Goal: Transaction & Acquisition: Purchase product/service

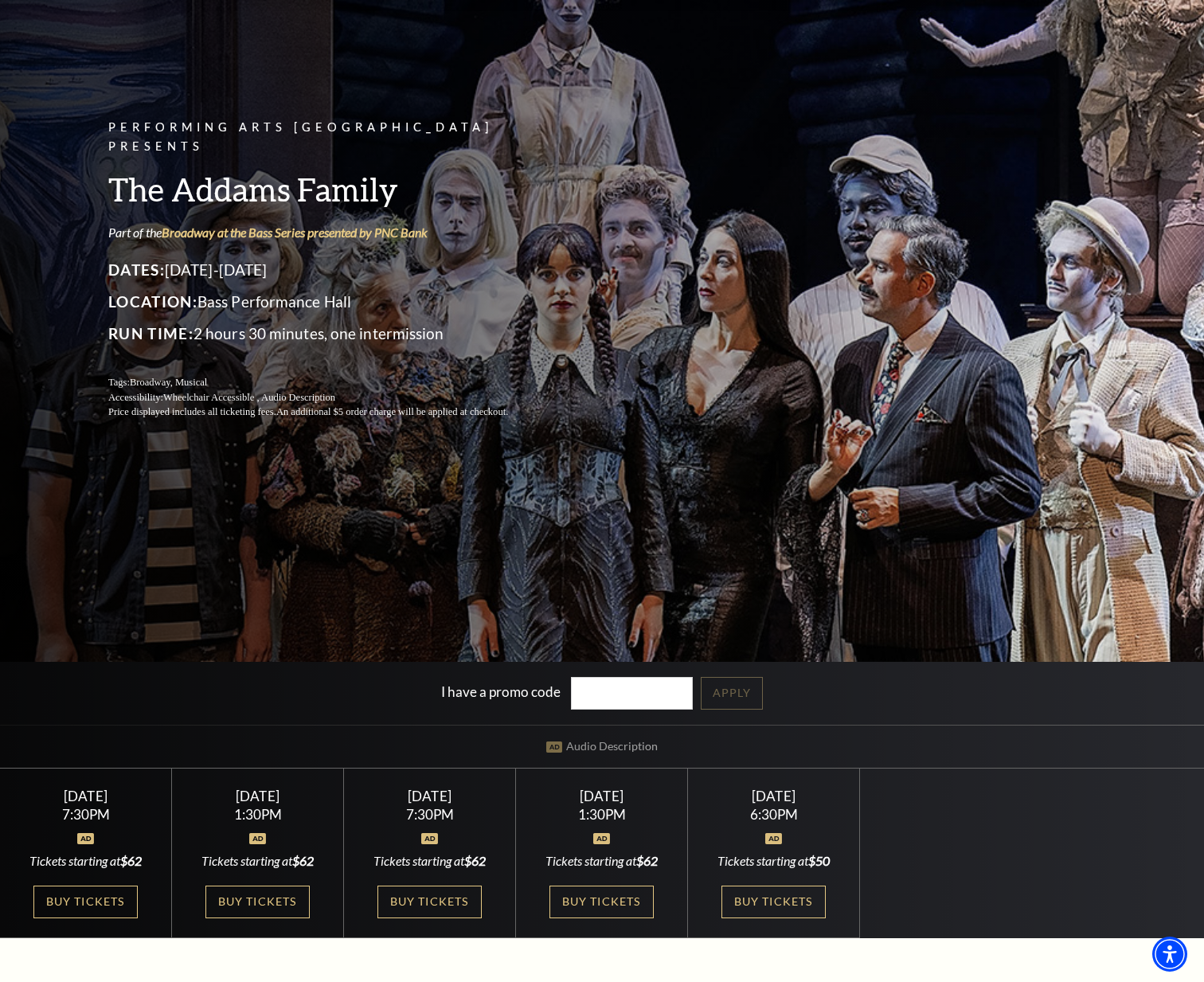
scroll to position [160, 0]
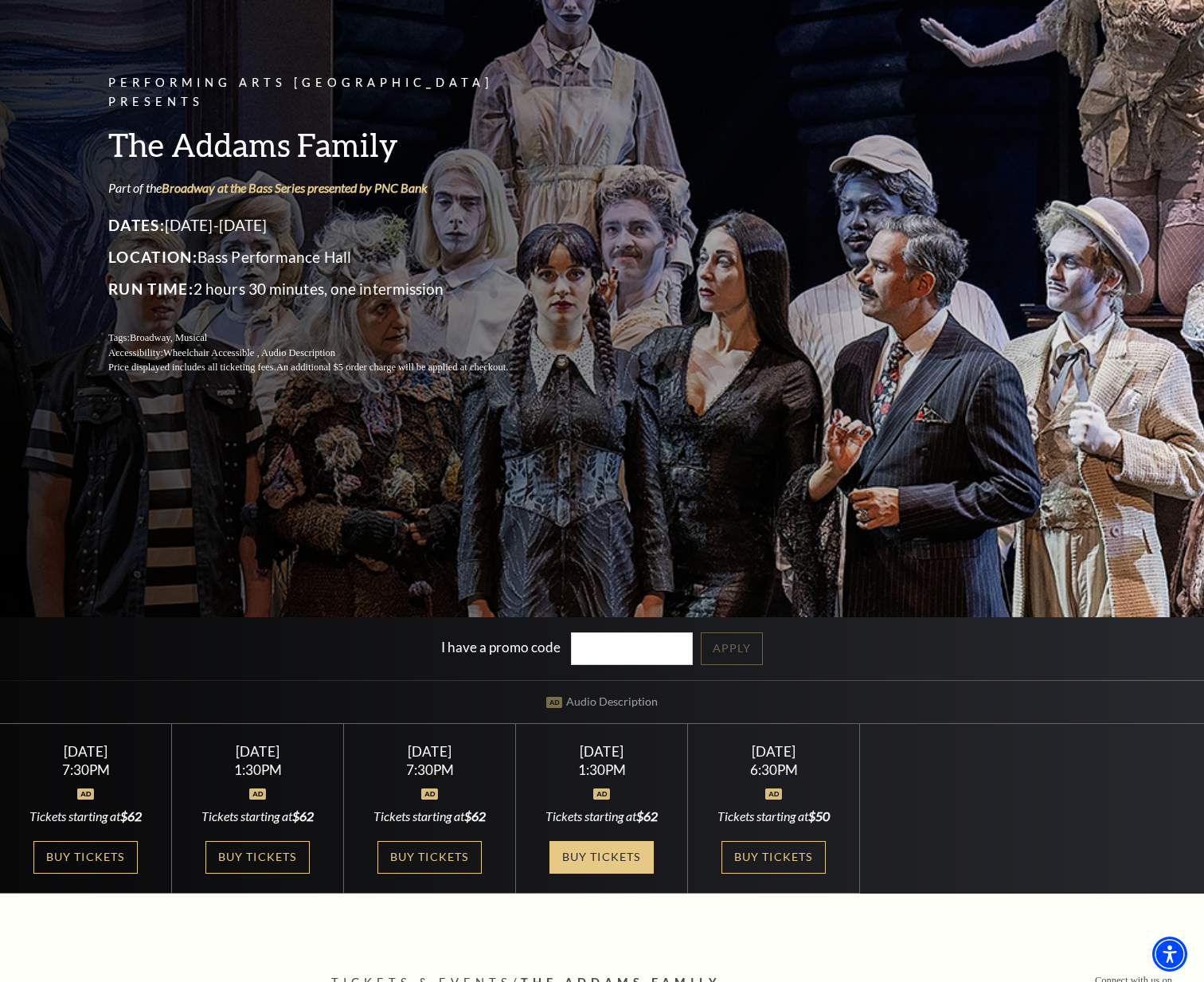
click at [611, 859] on link "Buy Tickets" at bounding box center [601, 857] width 103 height 32
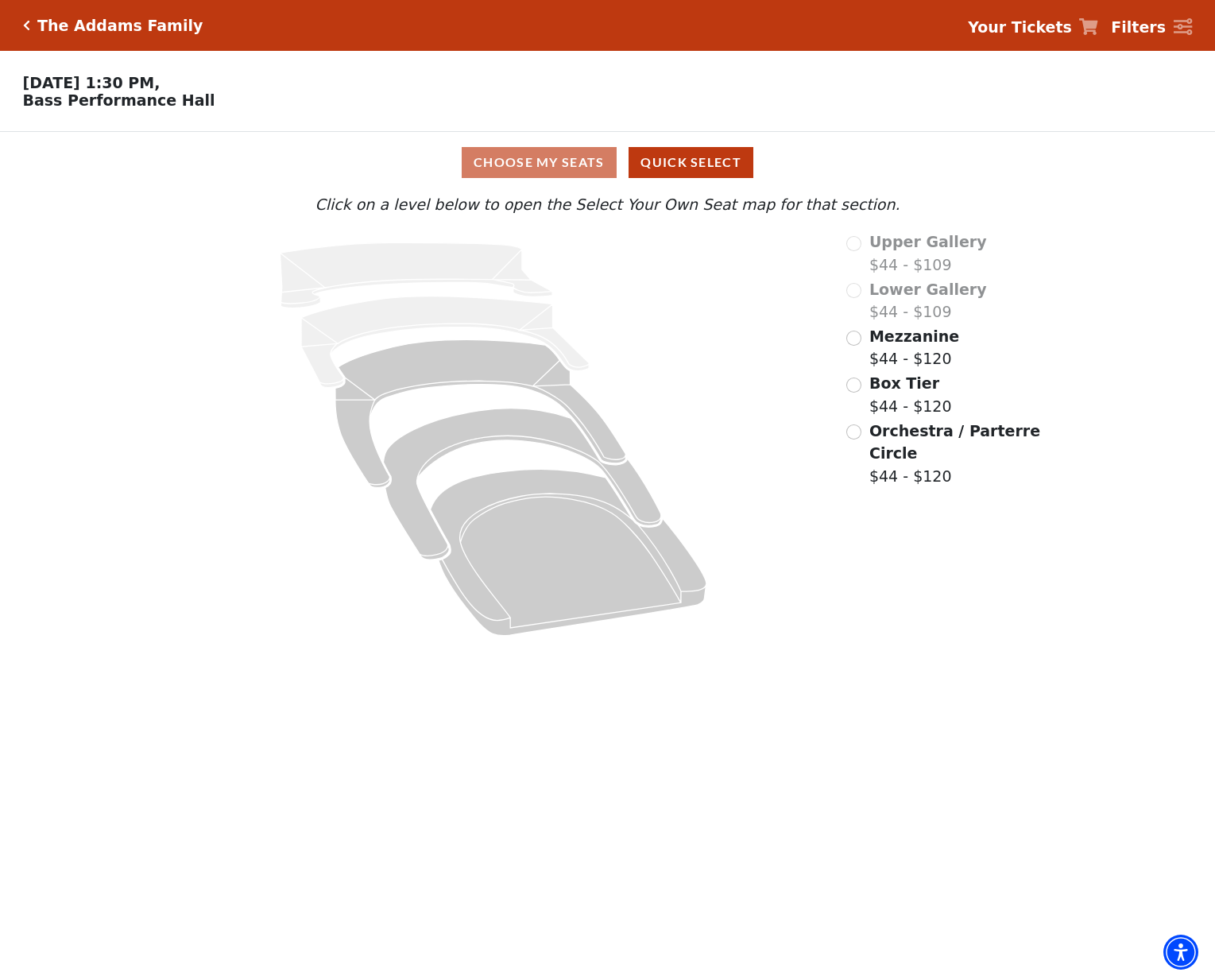
click at [28, 30] on icon "Click here to go back to filters" at bounding box center [27, 25] width 7 height 11
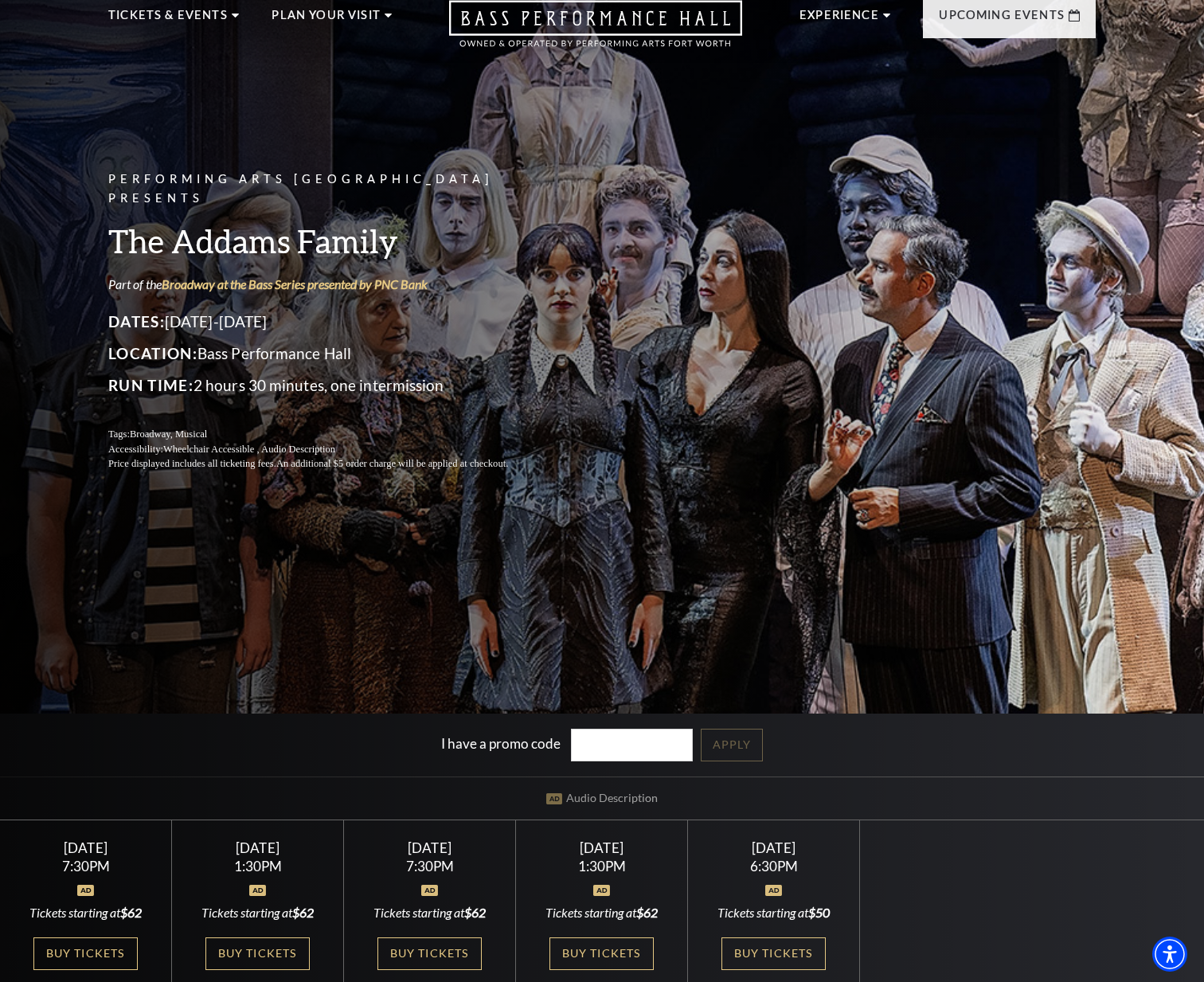
scroll to position [239, 0]
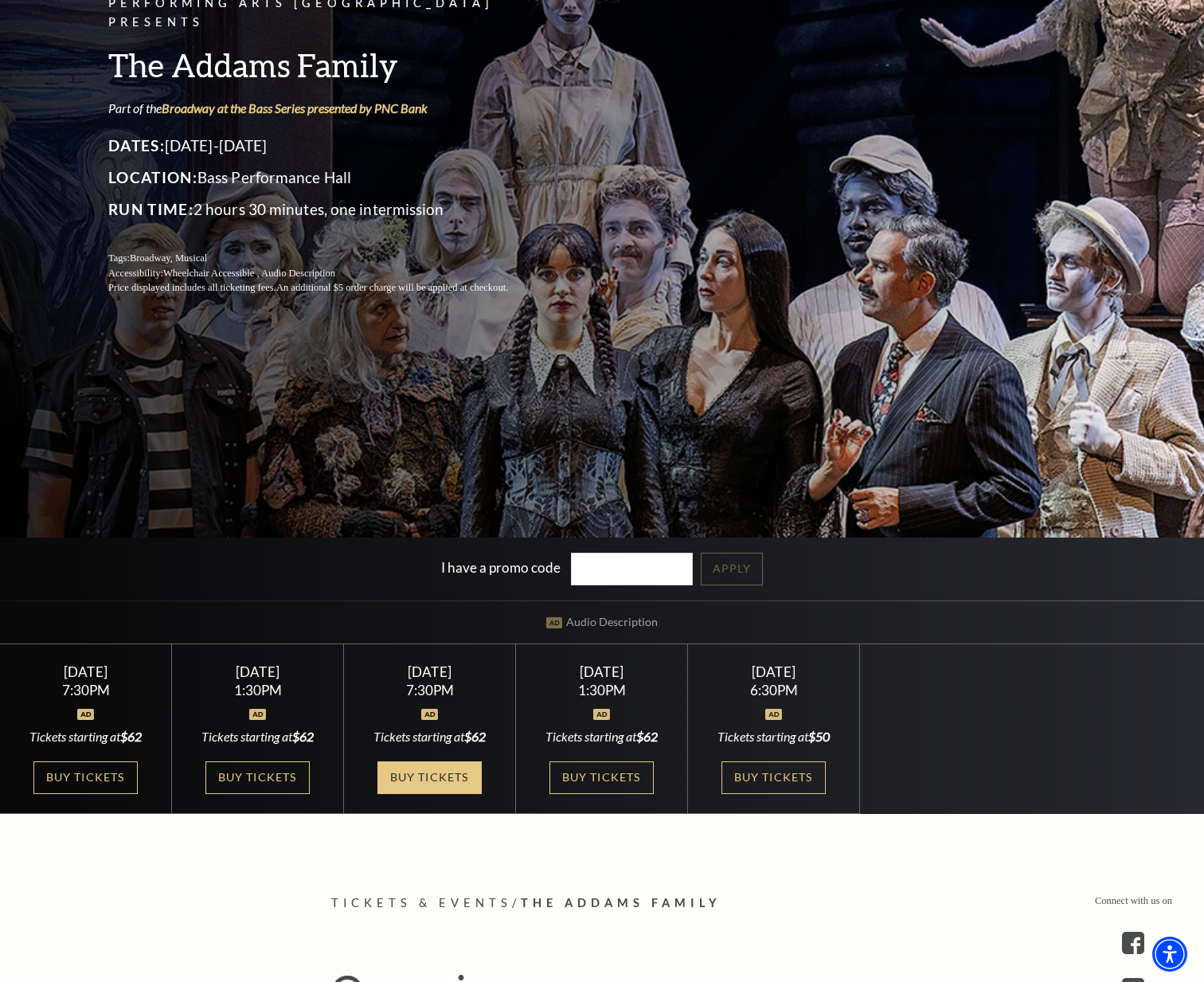
click at [450, 785] on link "Buy Tickets" at bounding box center [429, 778] width 103 height 32
click at [605, 787] on link "Buy Tickets" at bounding box center [601, 778] width 103 height 32
click at [615, 778] on link "Buy Tickets" at bounding box center [601, 778] width 103 height 32
click at [437, 771] on link "Buy Tickets" at bounding box center [429, 778] width 103 height 32
click at [286, 782] on link "Buy Tickets" at bounding box center [256, 778] width 103 height 32
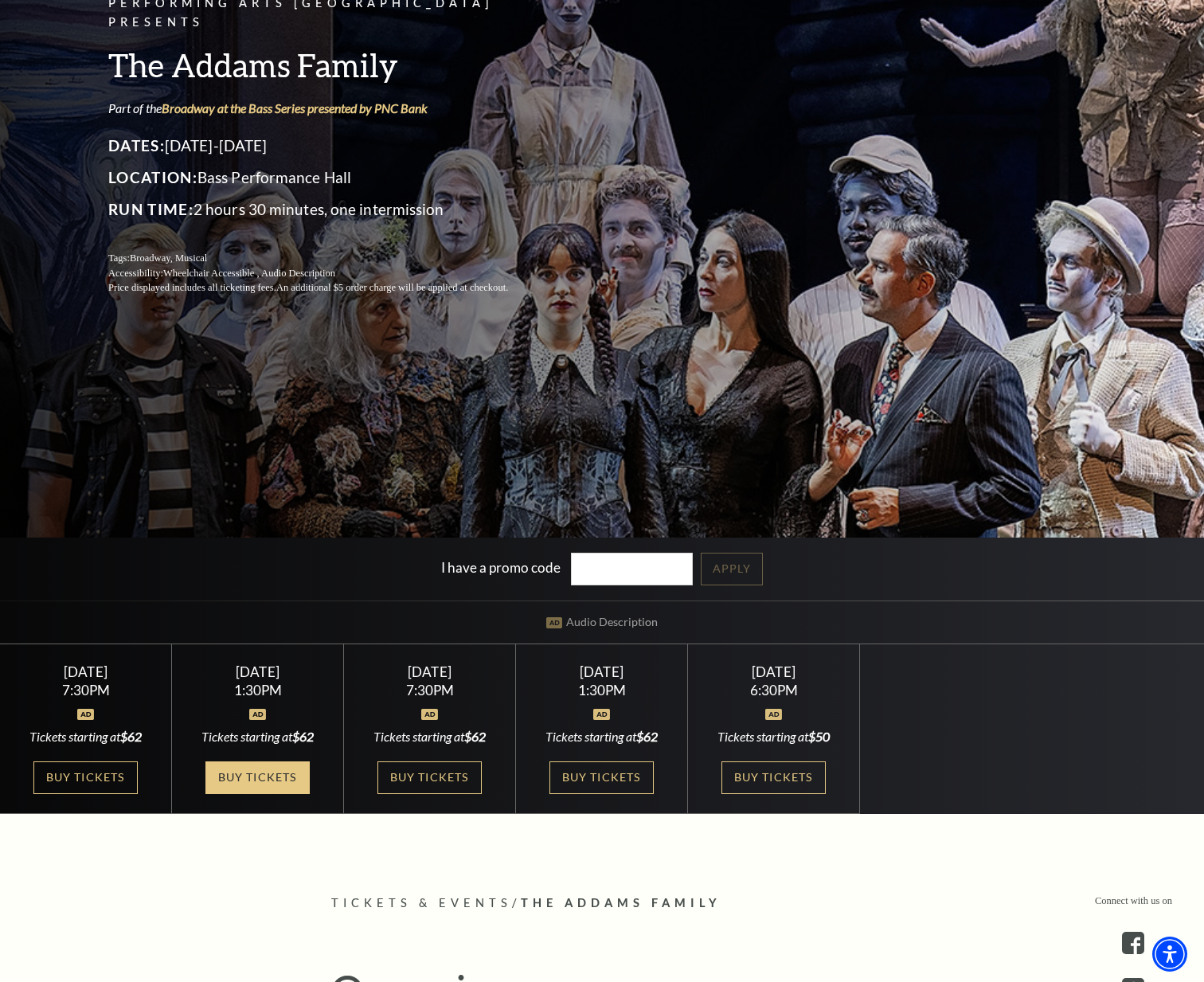
click at [272, 777] on link "Buy Tickets" at bounding box center [256, 778] width 103 height 32
click at [247, 778] on link "Buy Tickets" at bounding box center [256, 778] width 103 height 32
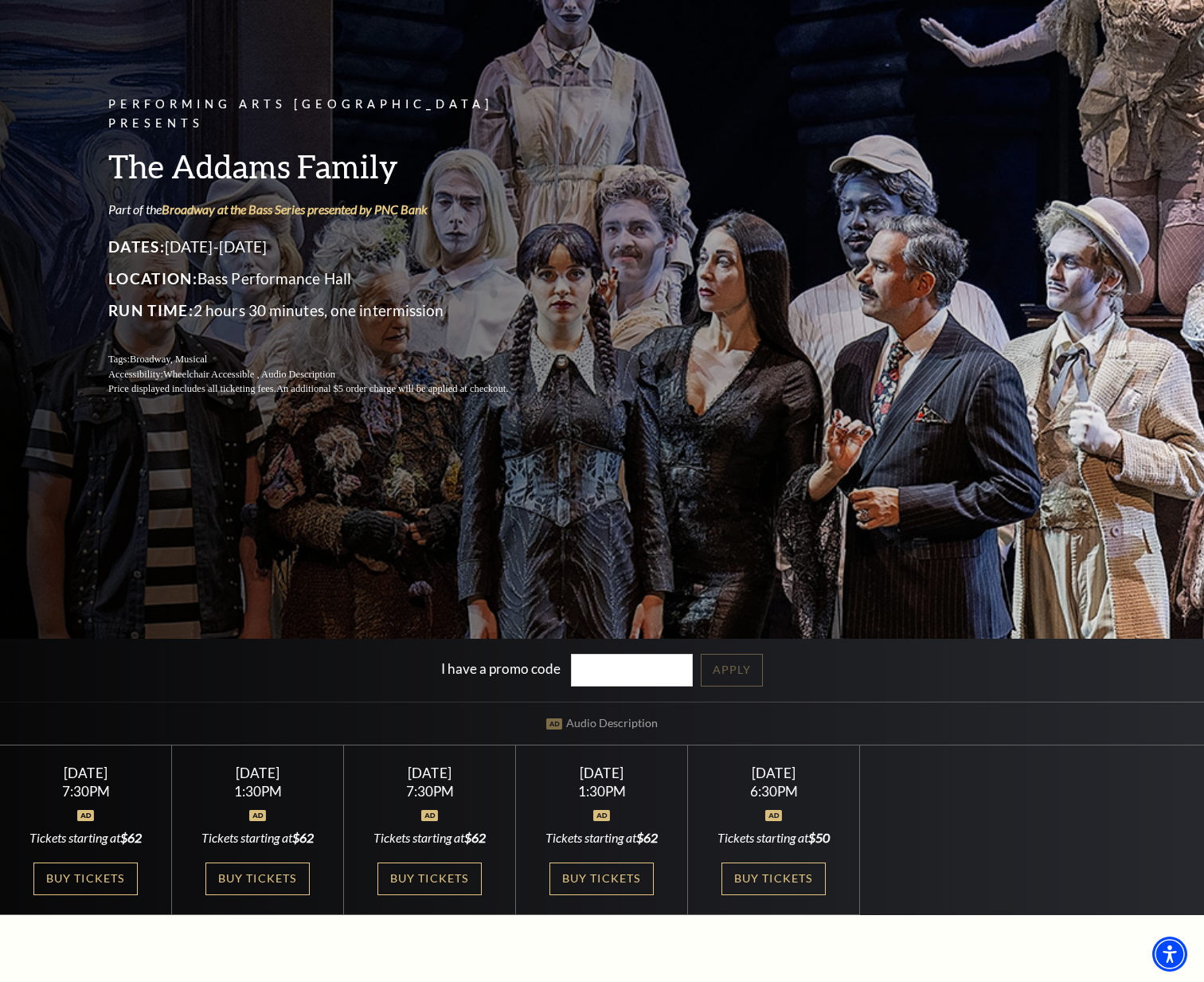
scroll to position [0, 0]
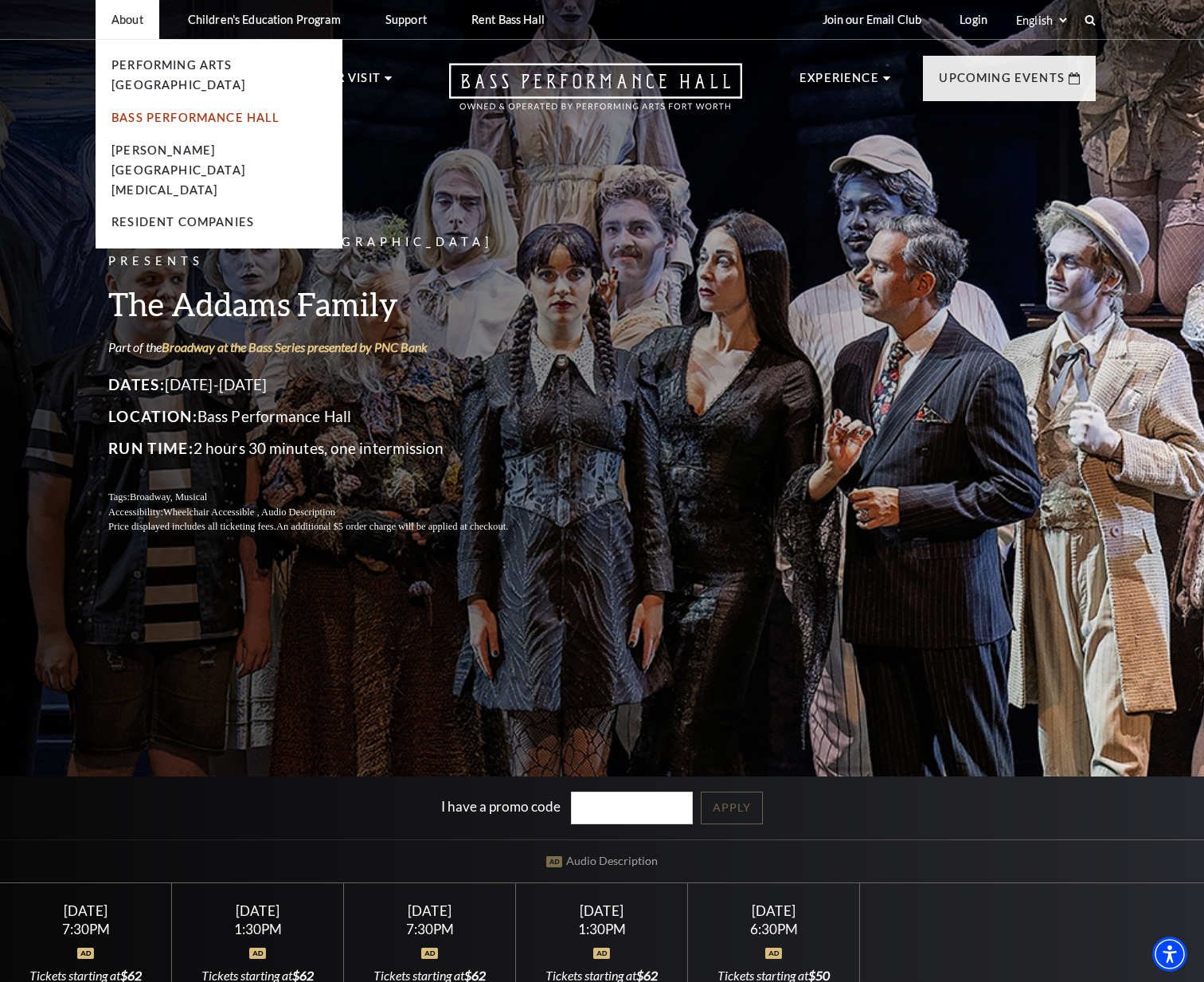
click at [200, 110] on link "Bass Performance Hall" at bounding box center [195, 117] width 169 height 13
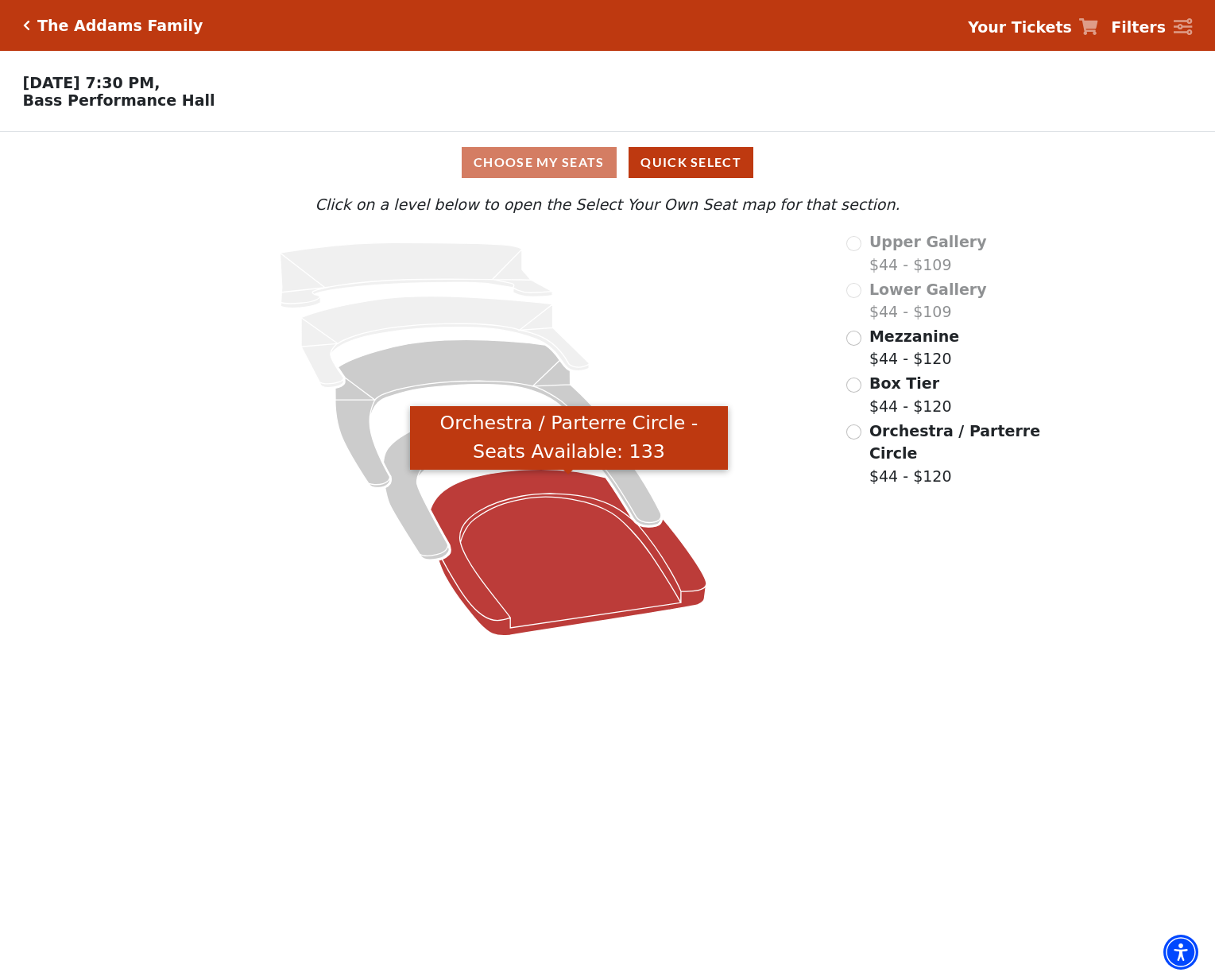
click at [529, 556] on icon "Orchestra / Parterre Circle - Seats Available: 133" at bounding box center [568, 553] width 276 height 166
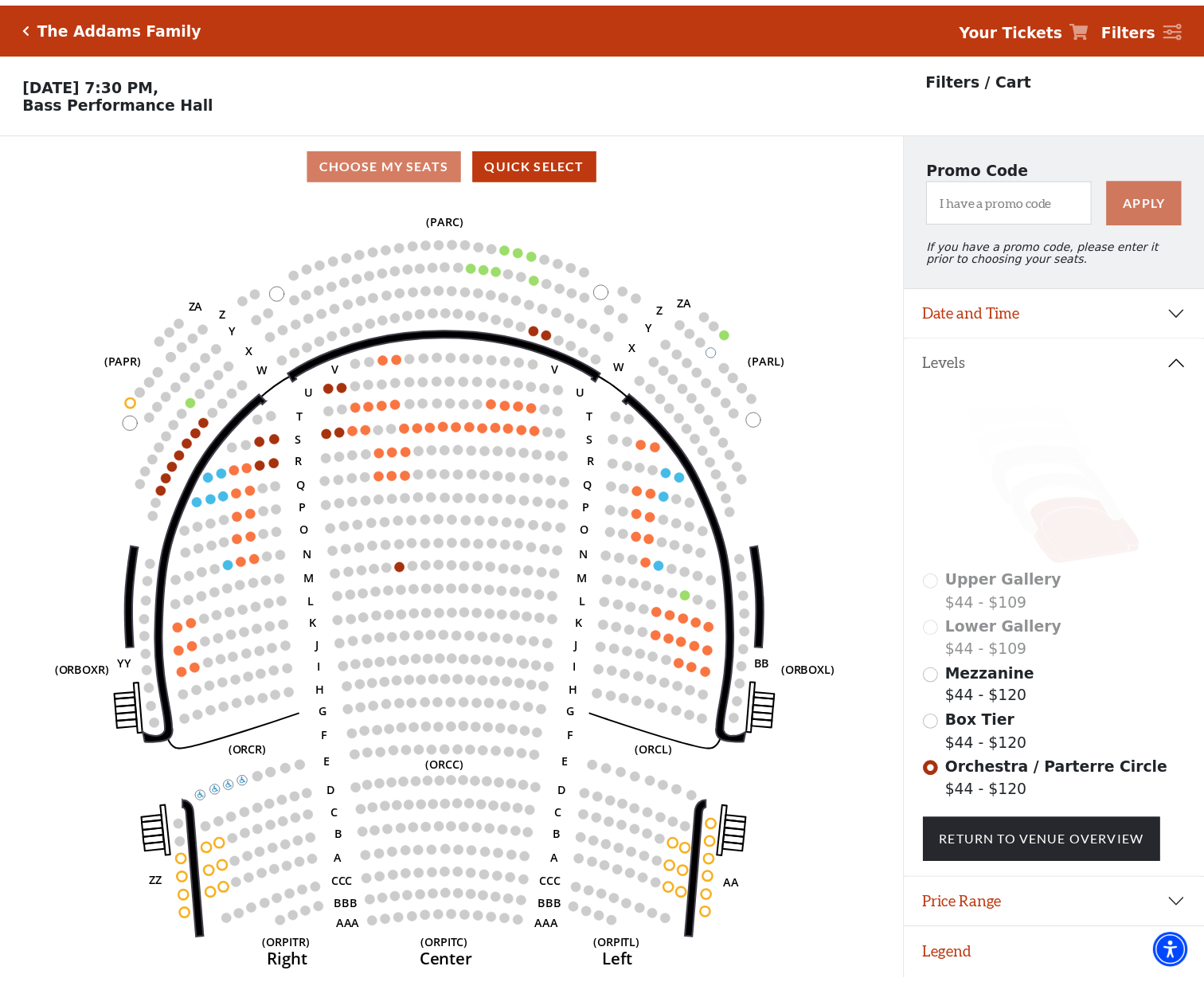
scroll to position [39, 0]
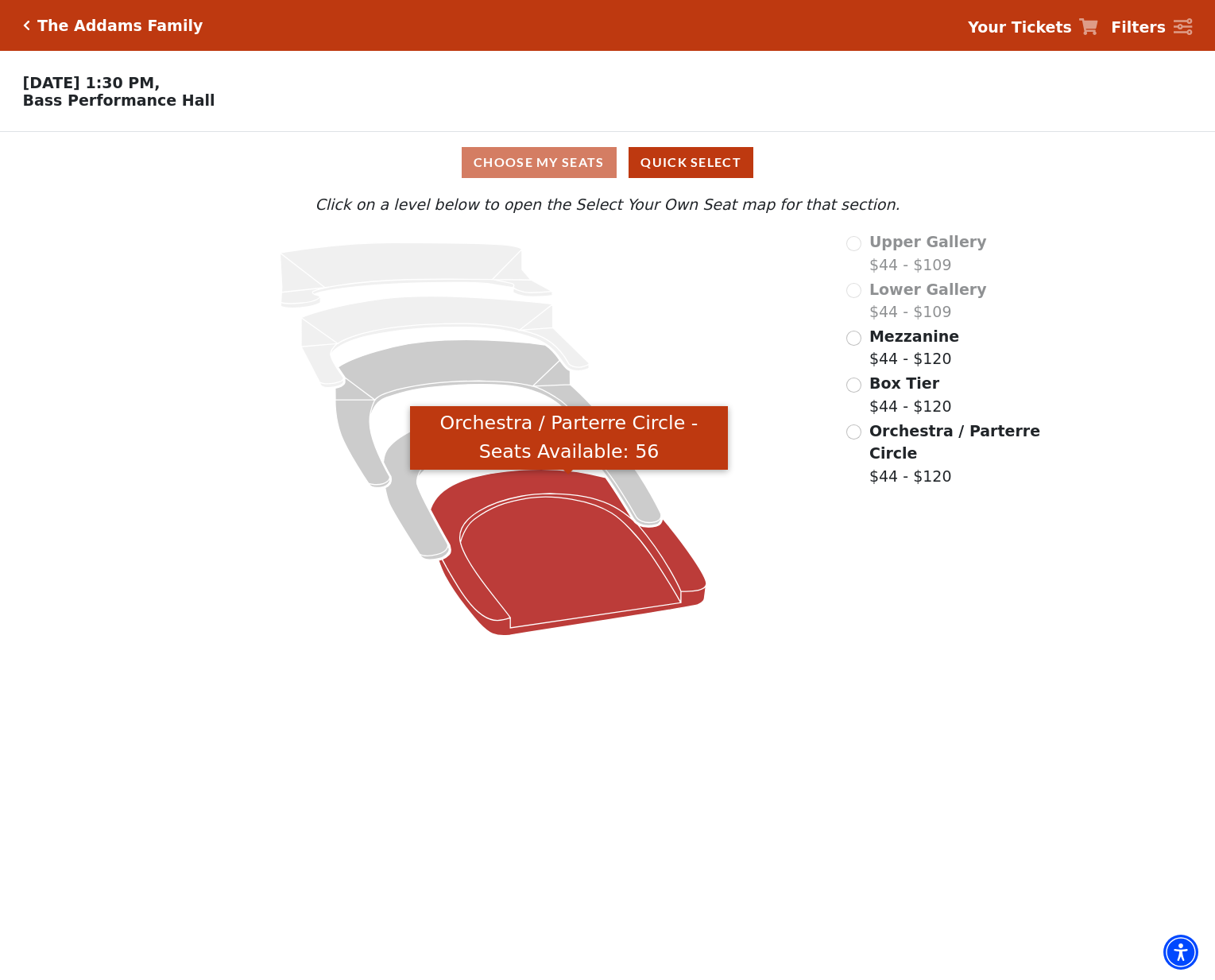
click at [534, 542] on icon "Orchestra / Parterre Circle - Seats Available: 56" at bounding box center [568, 553] width 276 height 166
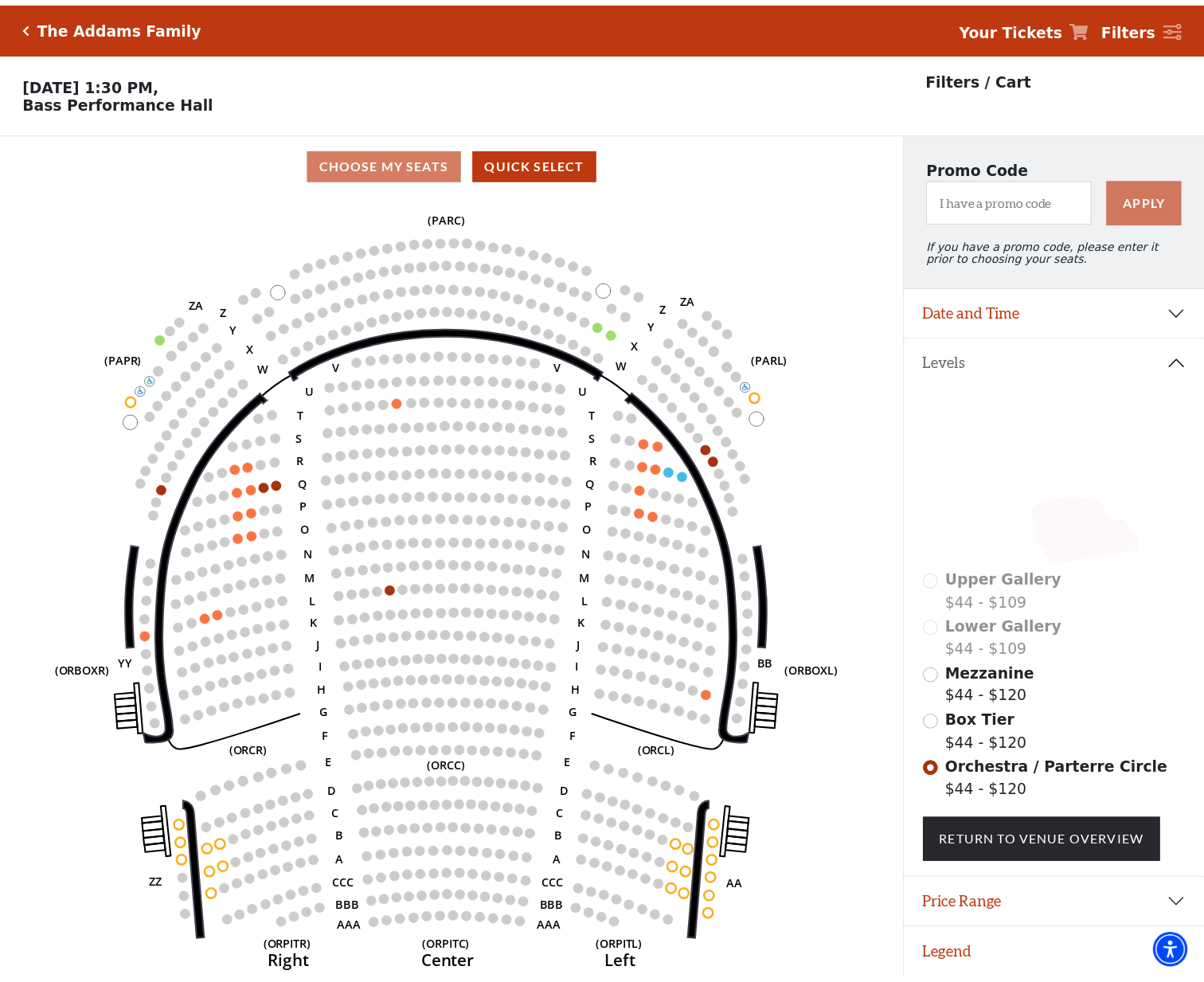
scroll to position [39, 0]
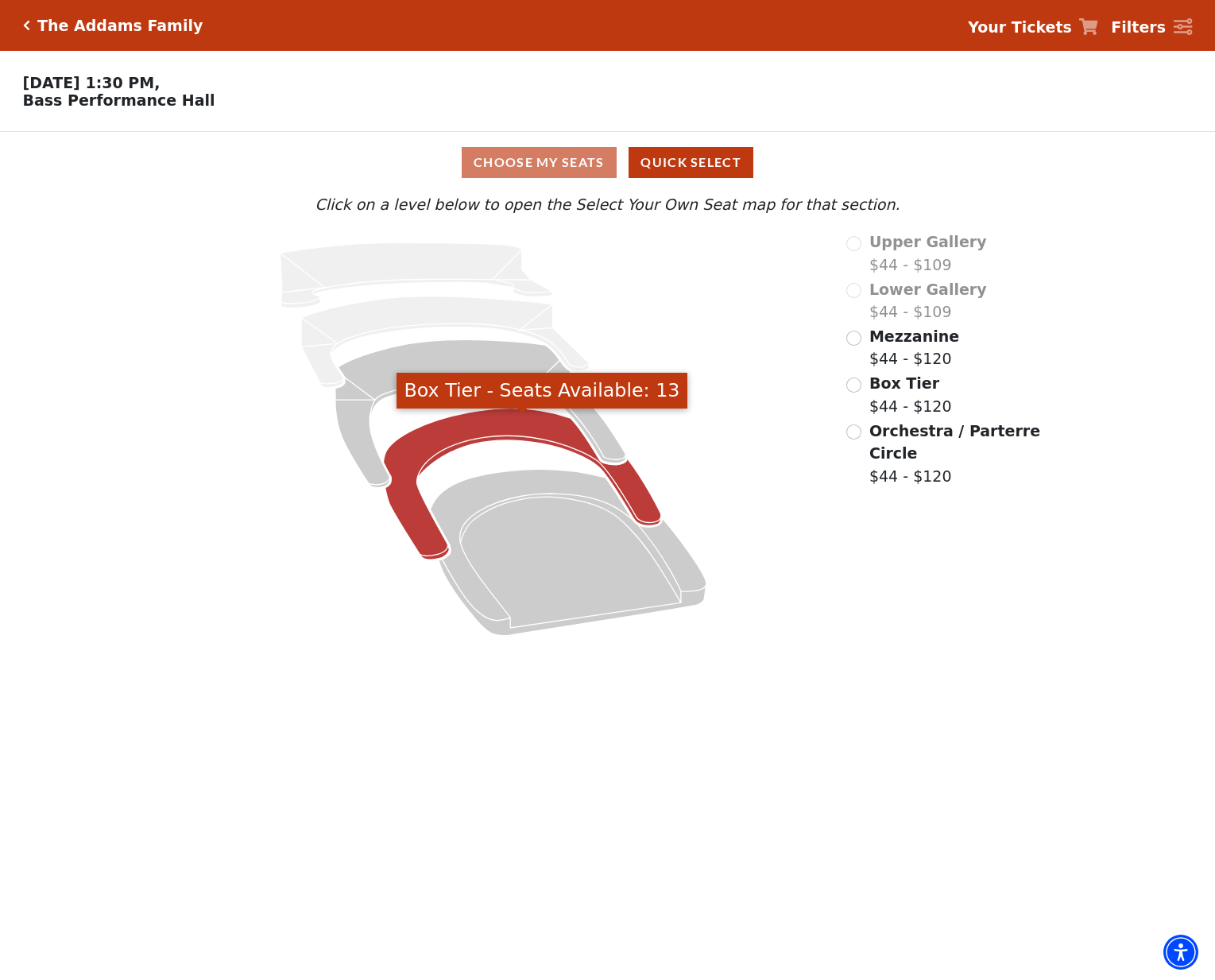
click at [486, 433] on icon "Box Tier - Seats Available: 13" at bounding box center [523, 483] width 278 height 151
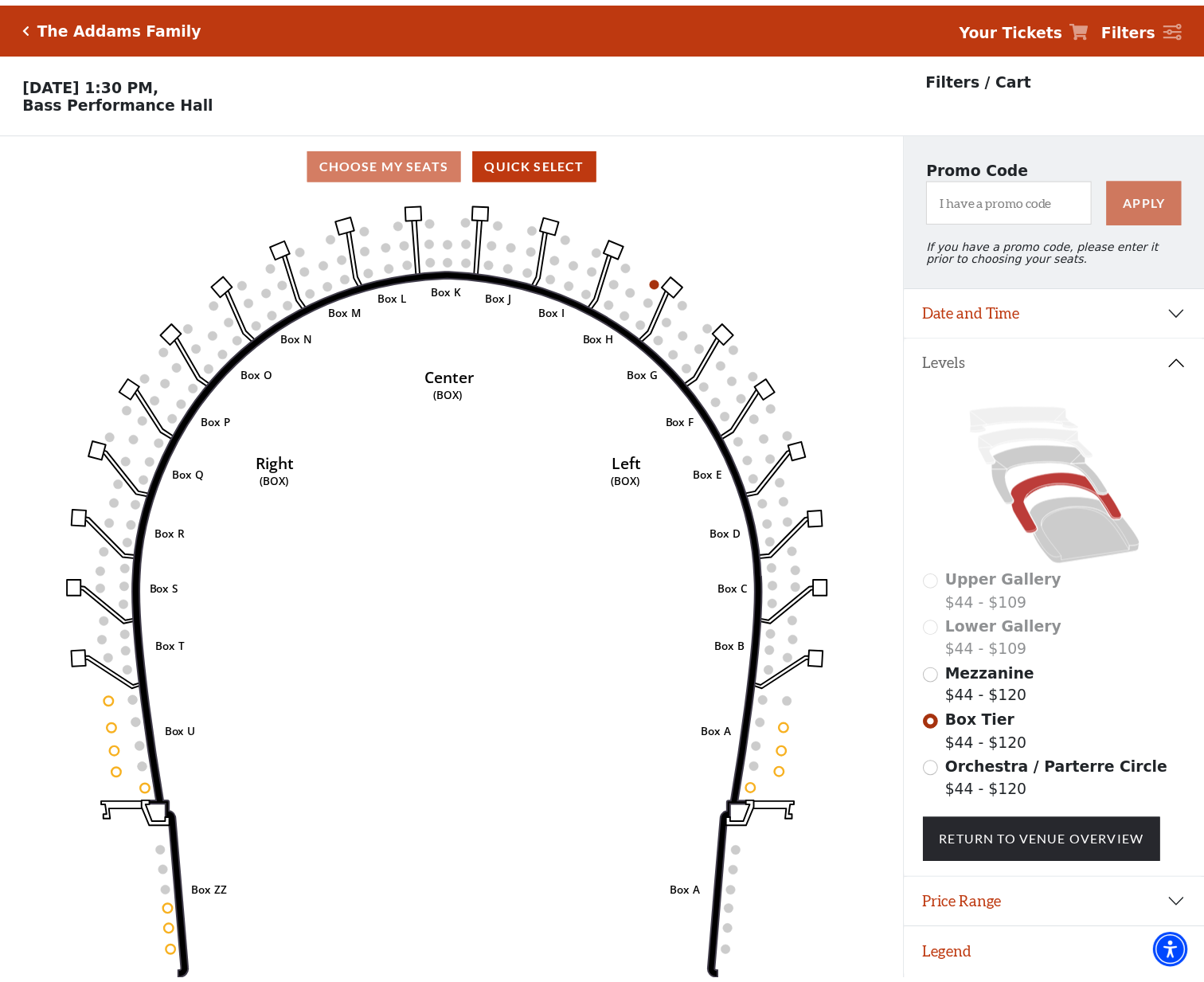
scroll to position [39, 0]
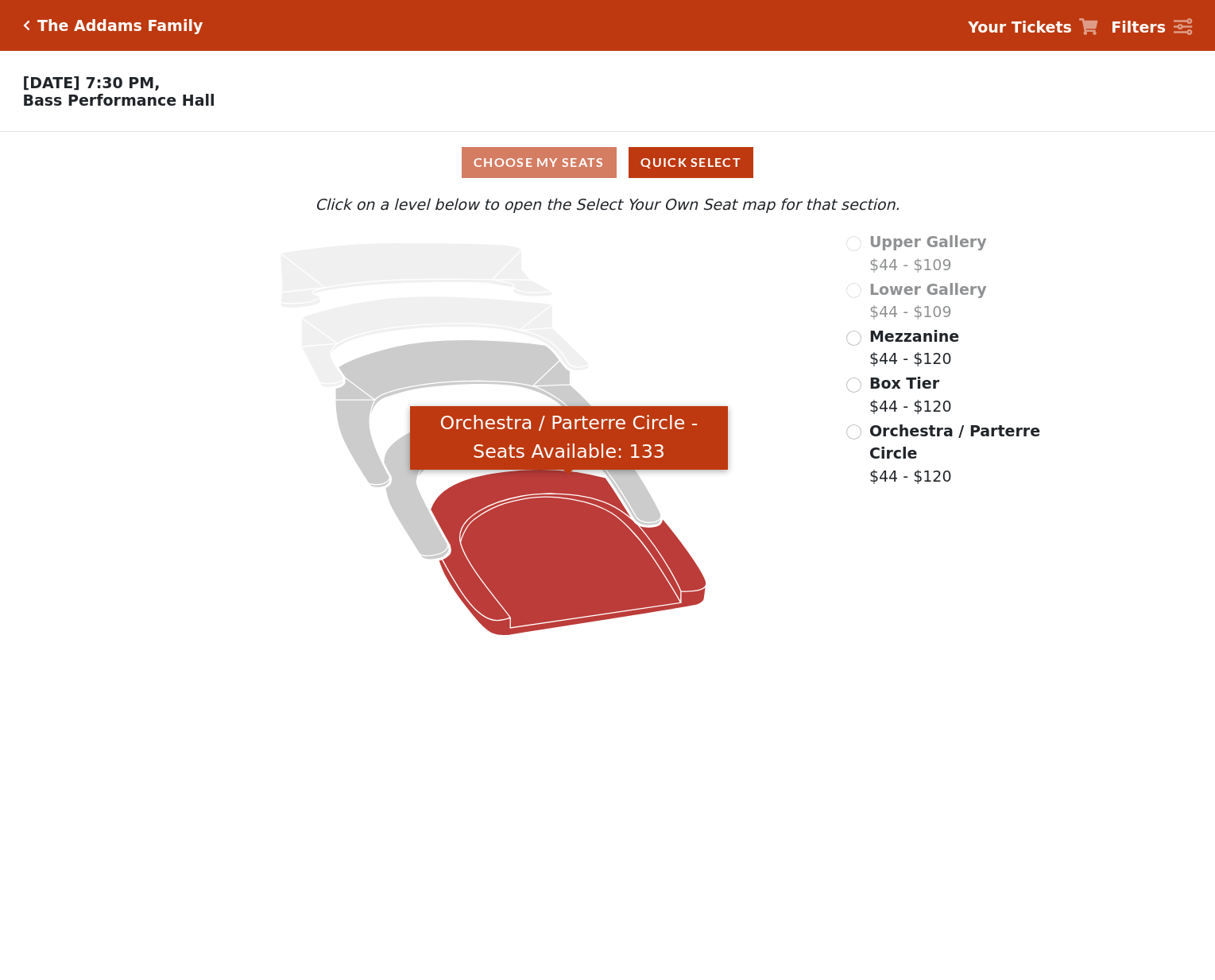
click at [549, 577] on icon "Orchestra / Parterre Circle - Seats Available: 133" at bounding box center [568, 553] width 276 height 166
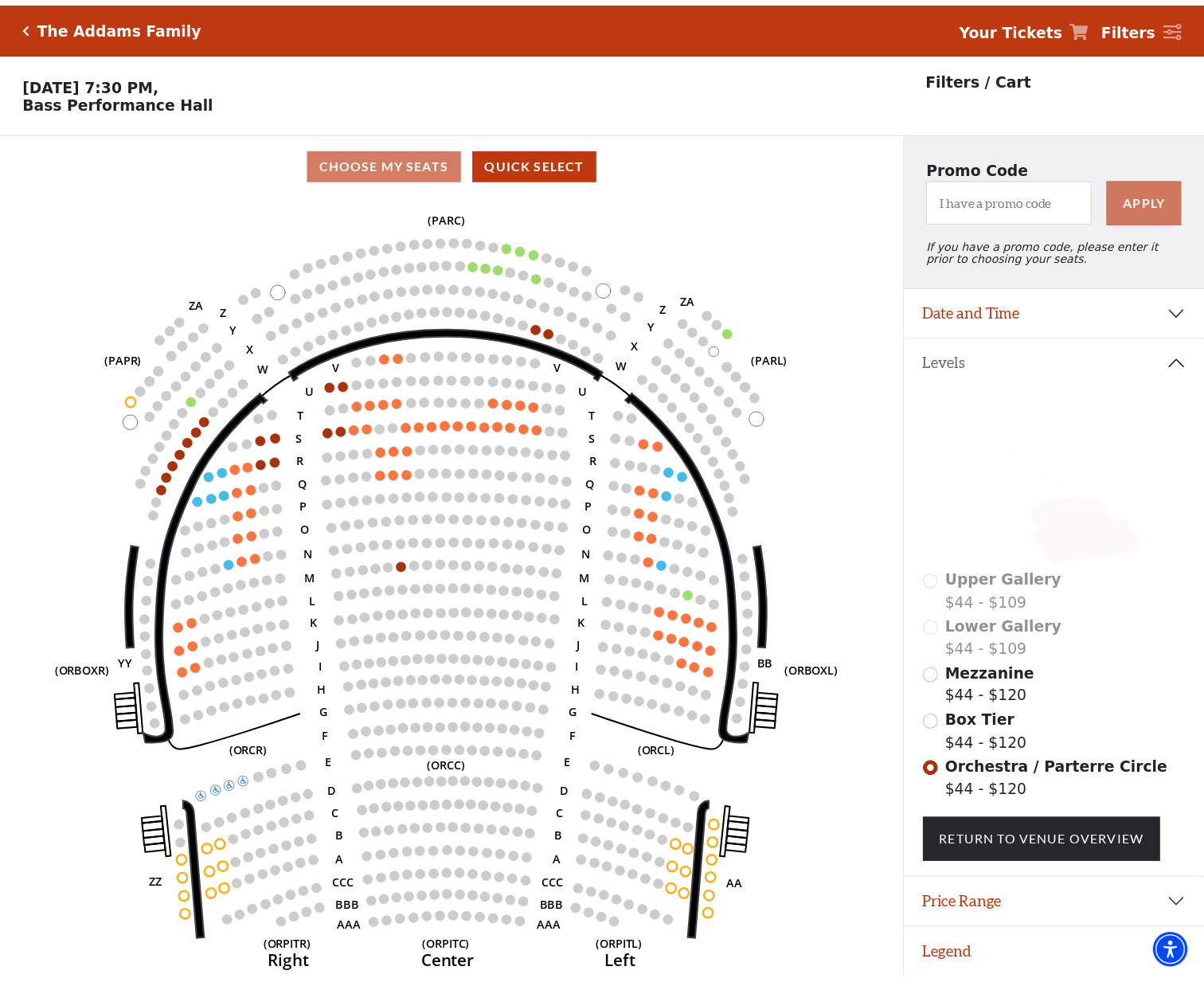
scroll to position [39, 0]
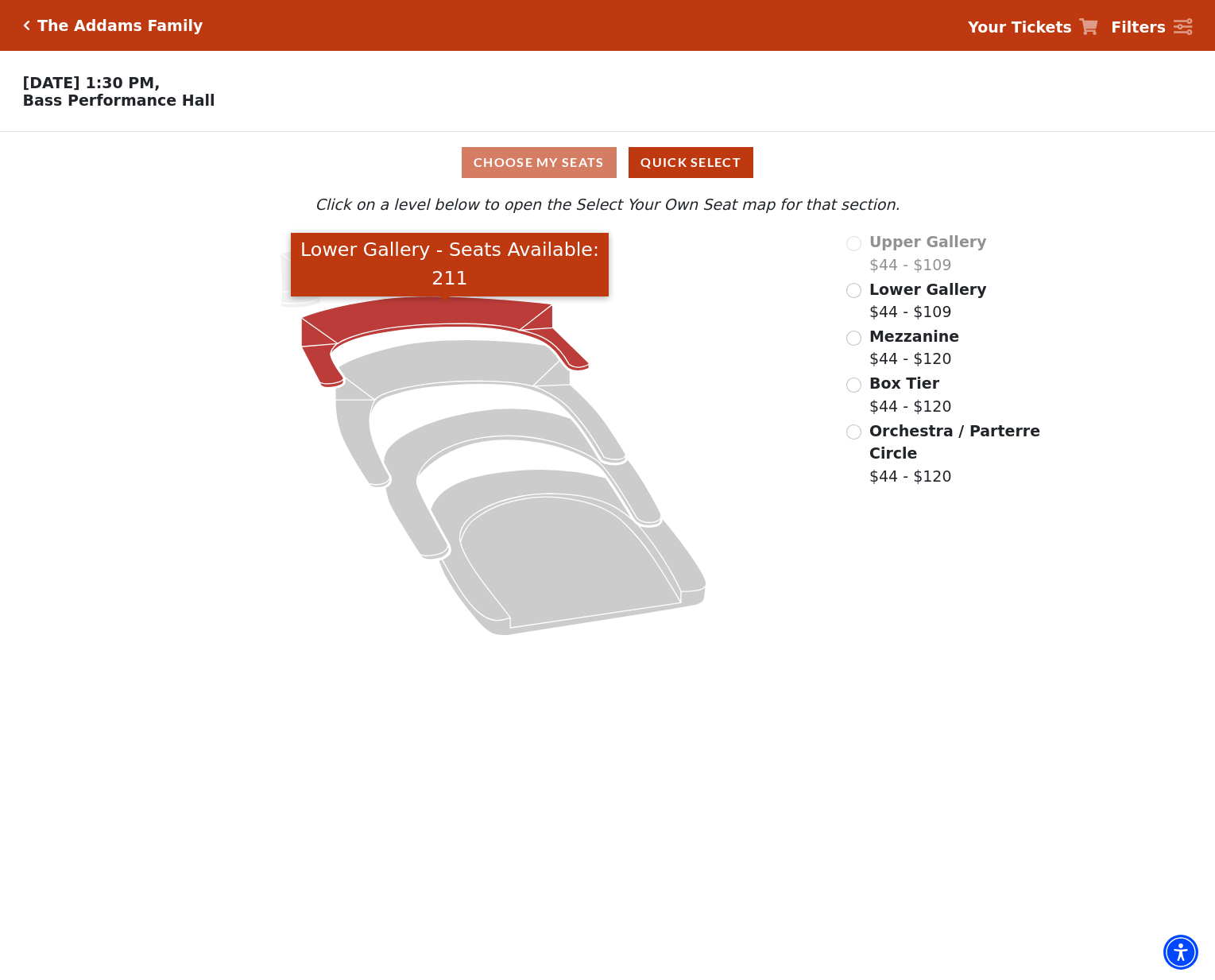
click at [408, 316] on icon "Lower Gallery - Seats Available: 211" at bounding box center [445, 342] width 287 height 91
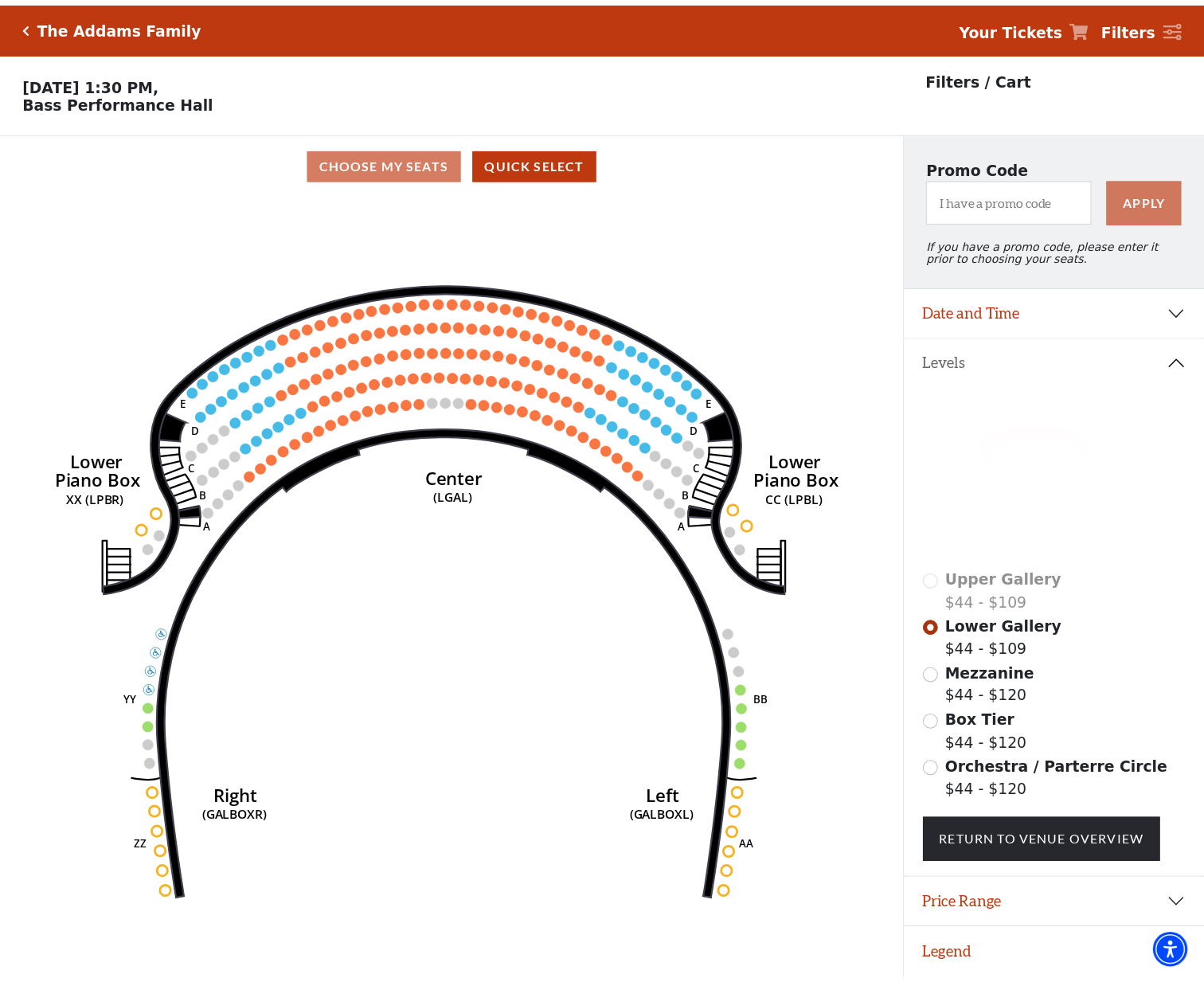
scroll to position [39, 0]
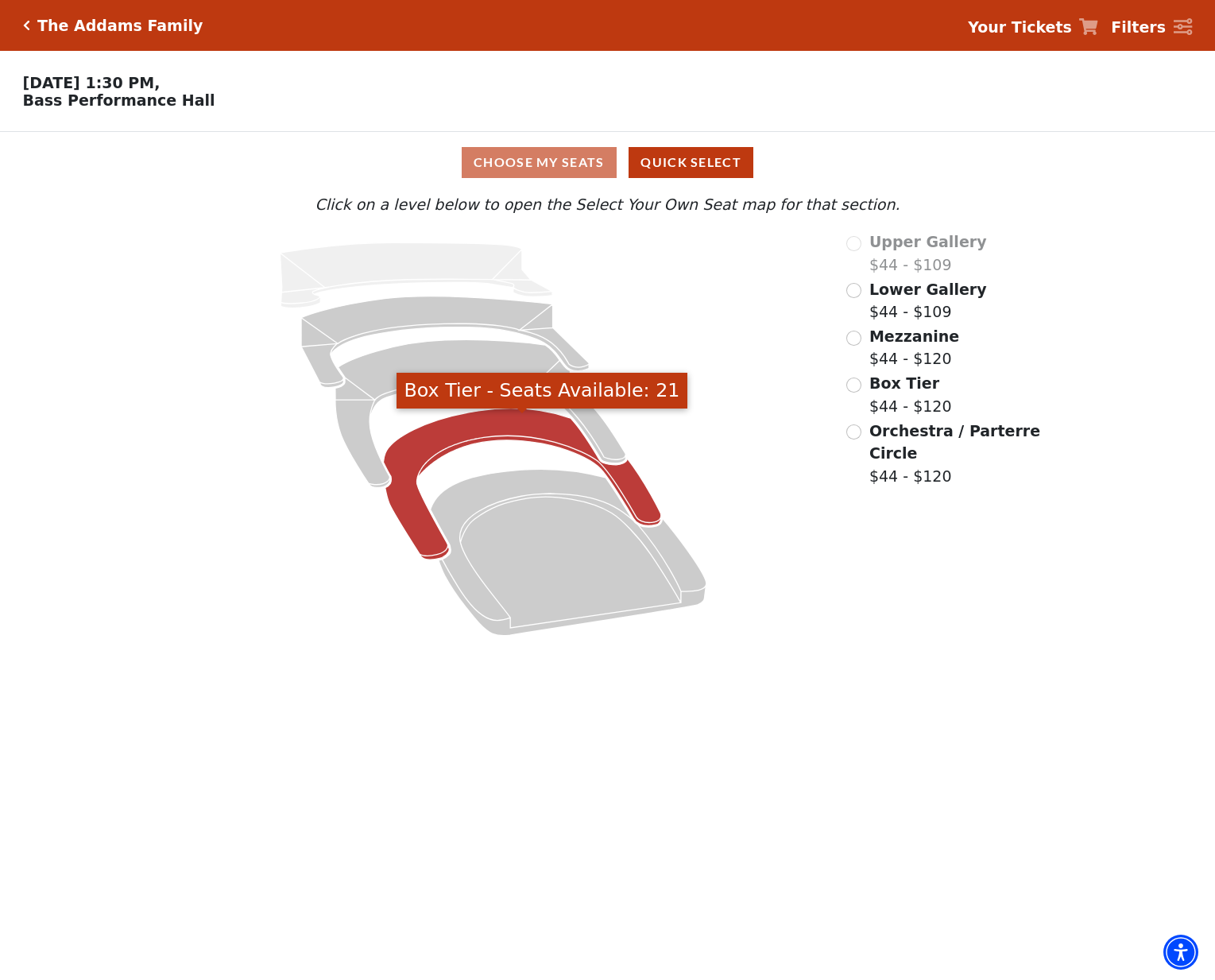
click at [464, 439] on icon "Box Tier - Seats Available: 21" at bounding box center [523, 483] width 278 height 151
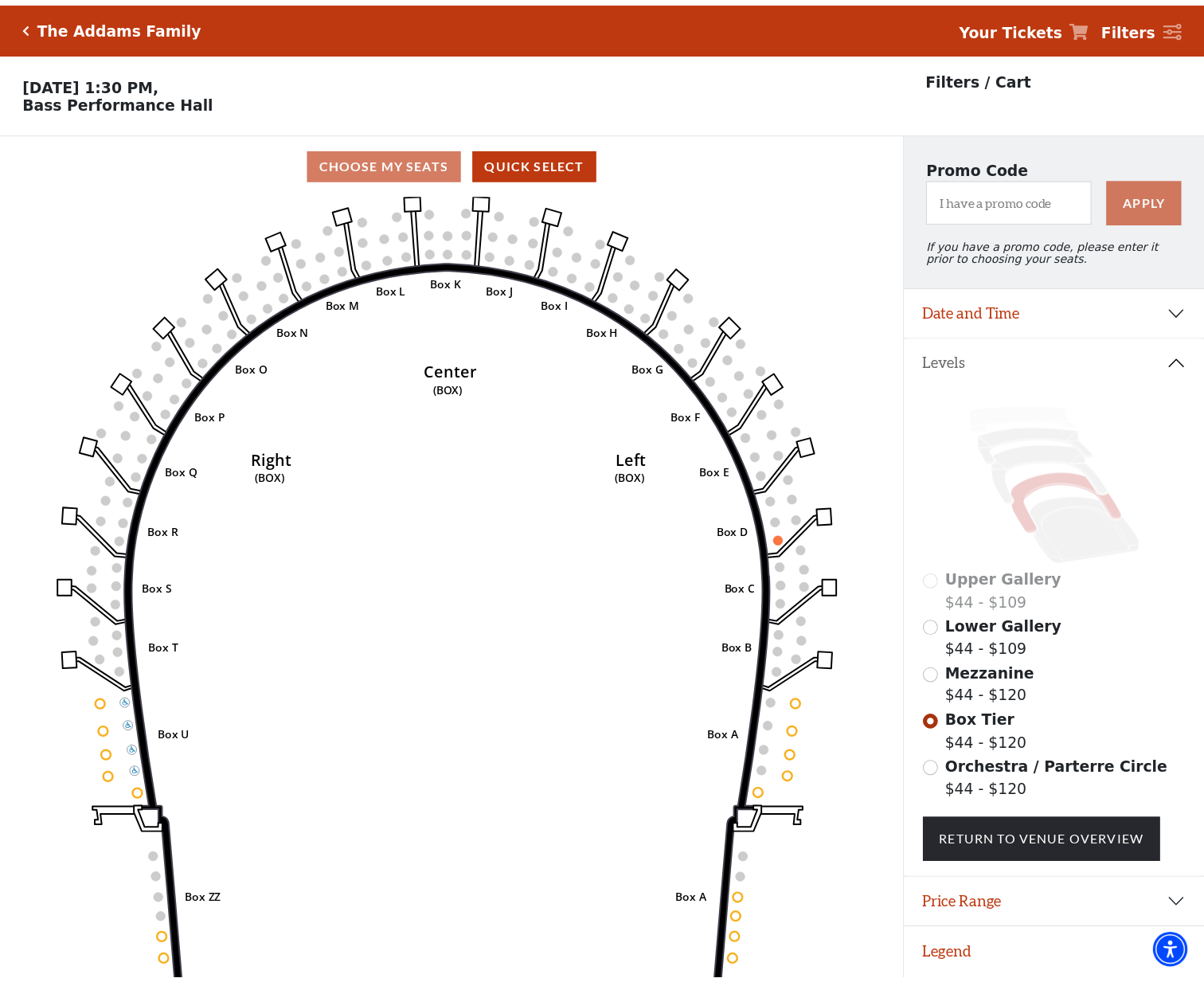
scroll to position [39, 0]
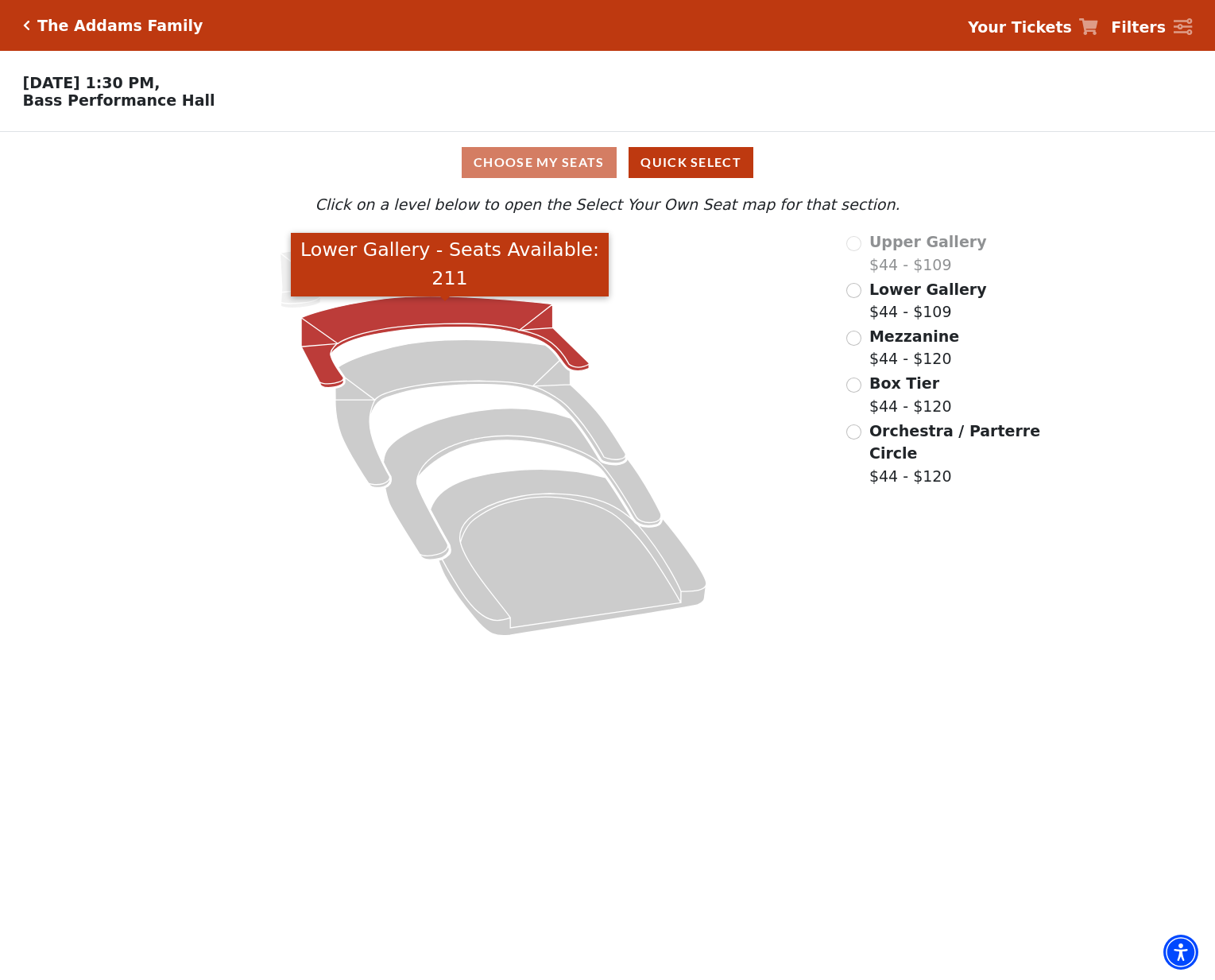
click at [411, 318] on icon "Lower Gallery - Seats Available: 211" at bounding box center [445, 342] width 287 height 91
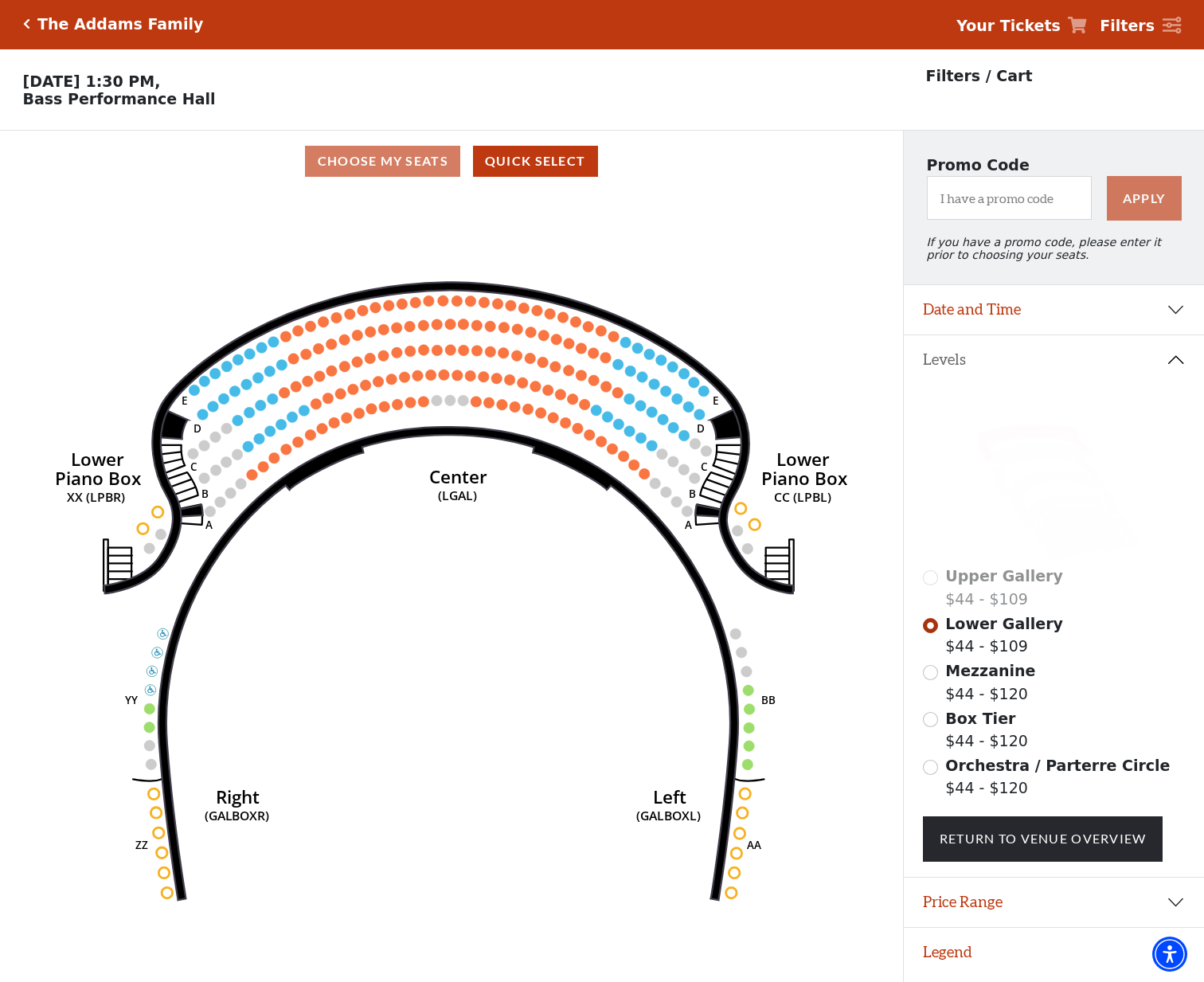
scroll to position [39, 0]
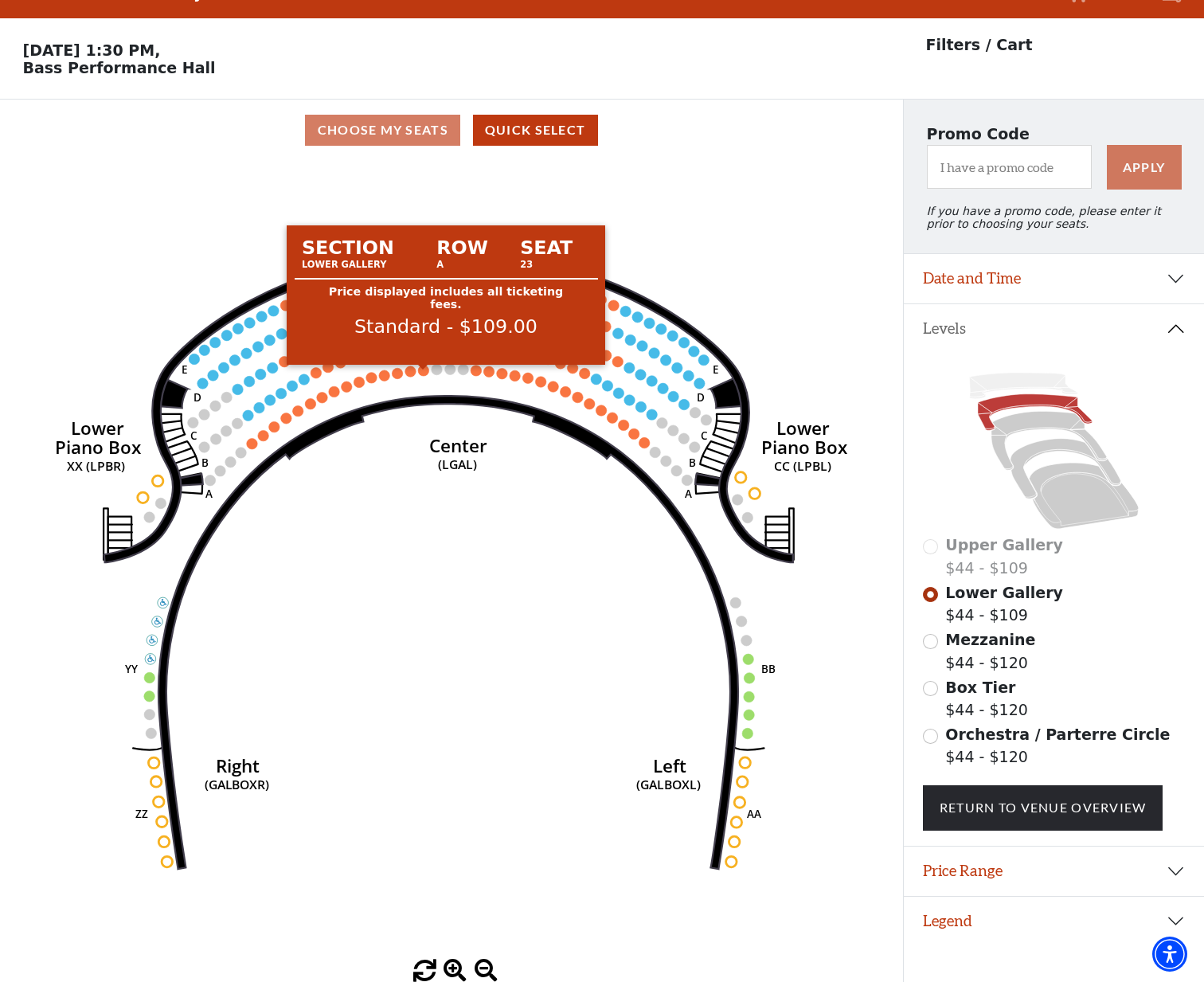
click at [423, 375] on circle at bounding box center [423, 370] width 11 height 11
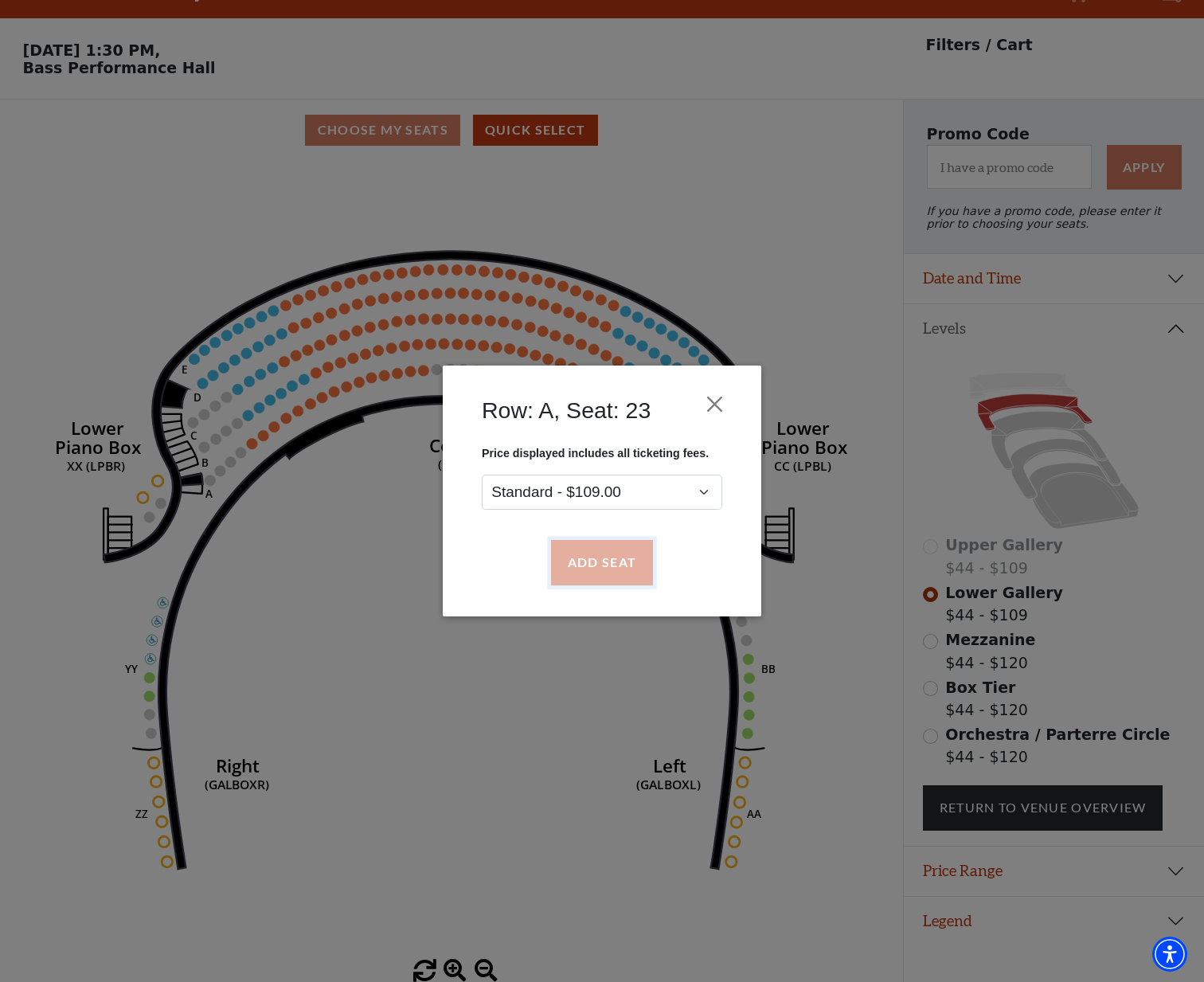
click at [607, 572] on button "Add Seat" at bounding box center [602, 563] width 102 height 45
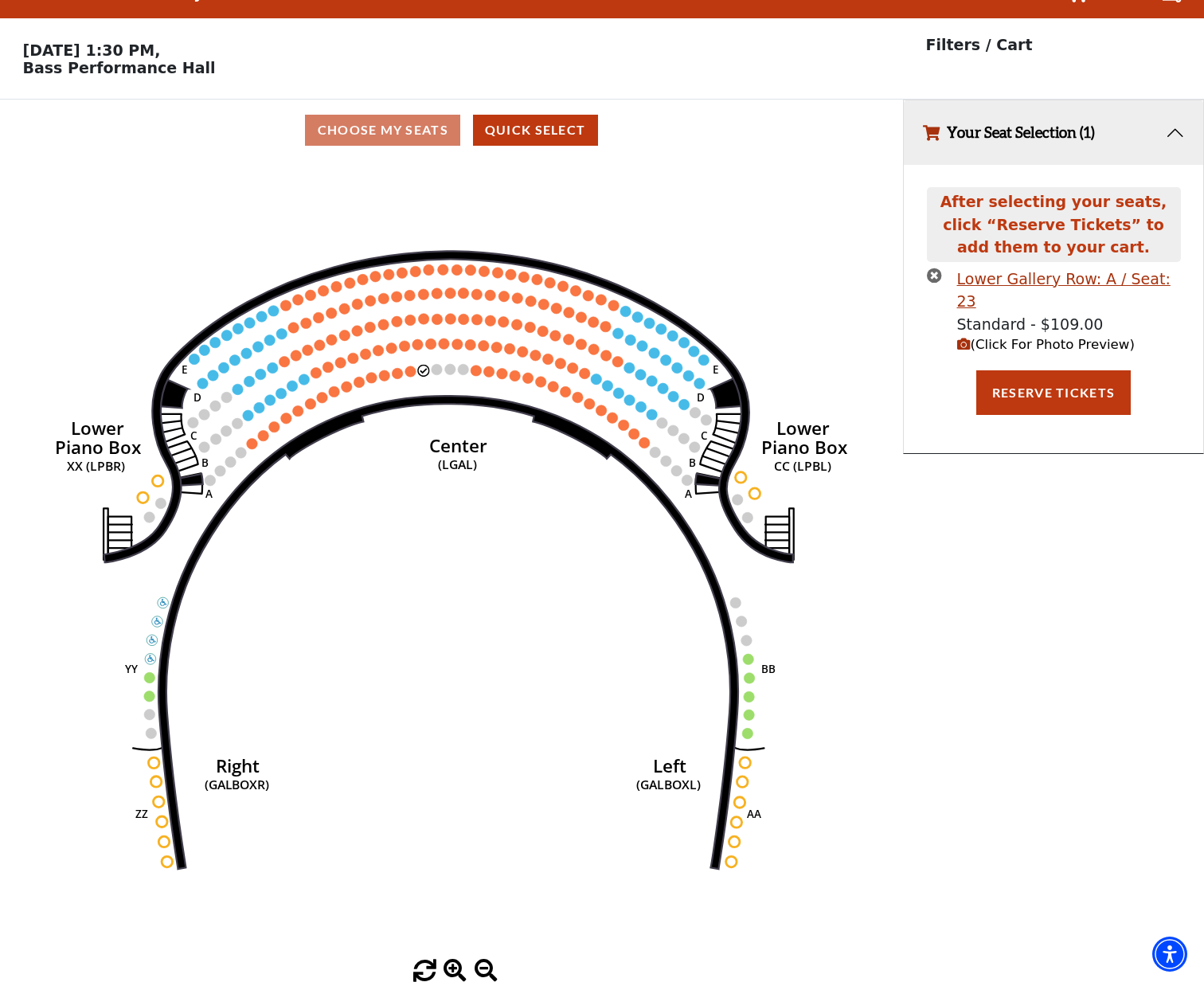
scroll to position [0, 0]
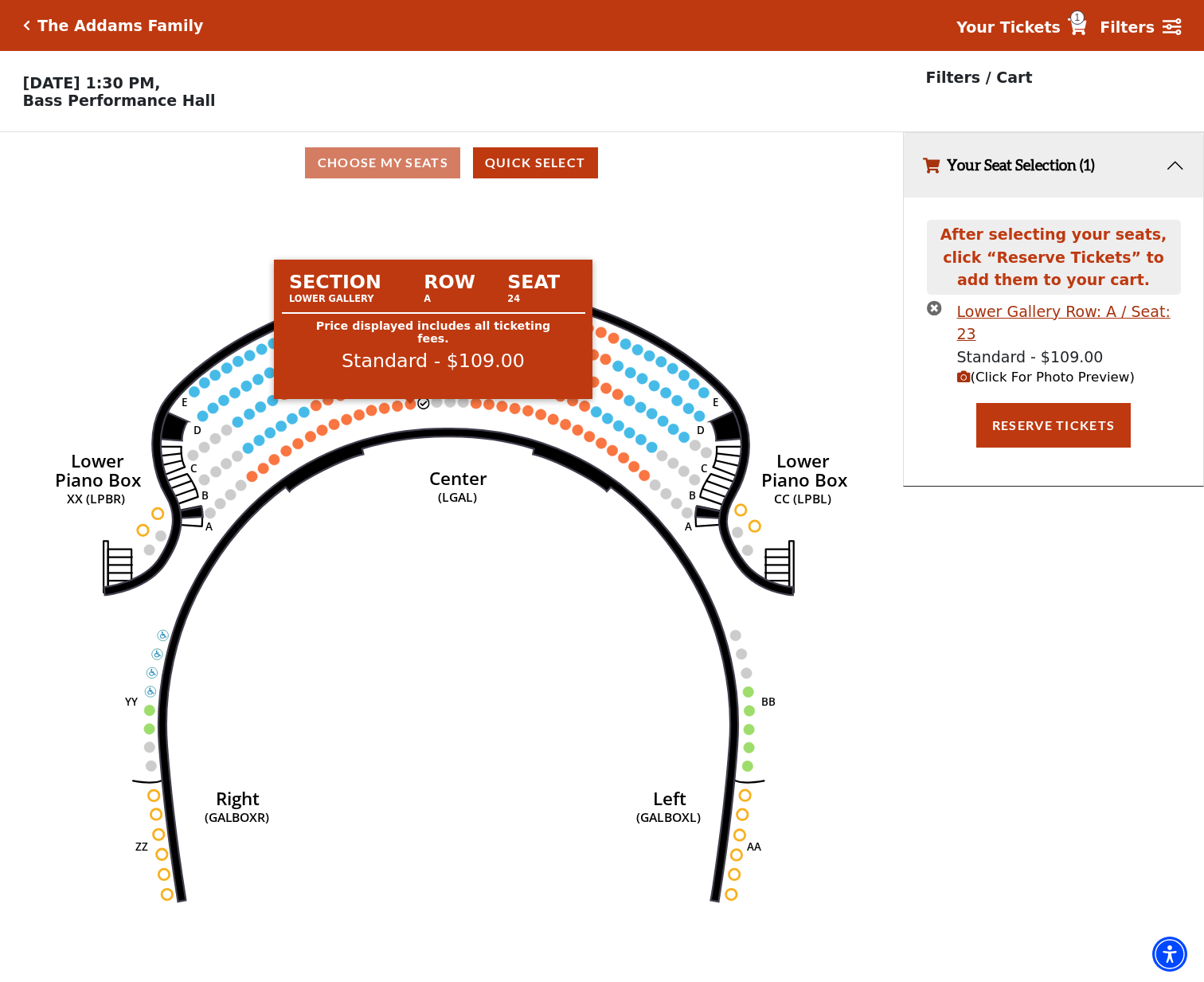
click at [411, 409] on circle at bounding box center [411, 404] width 11 height 11
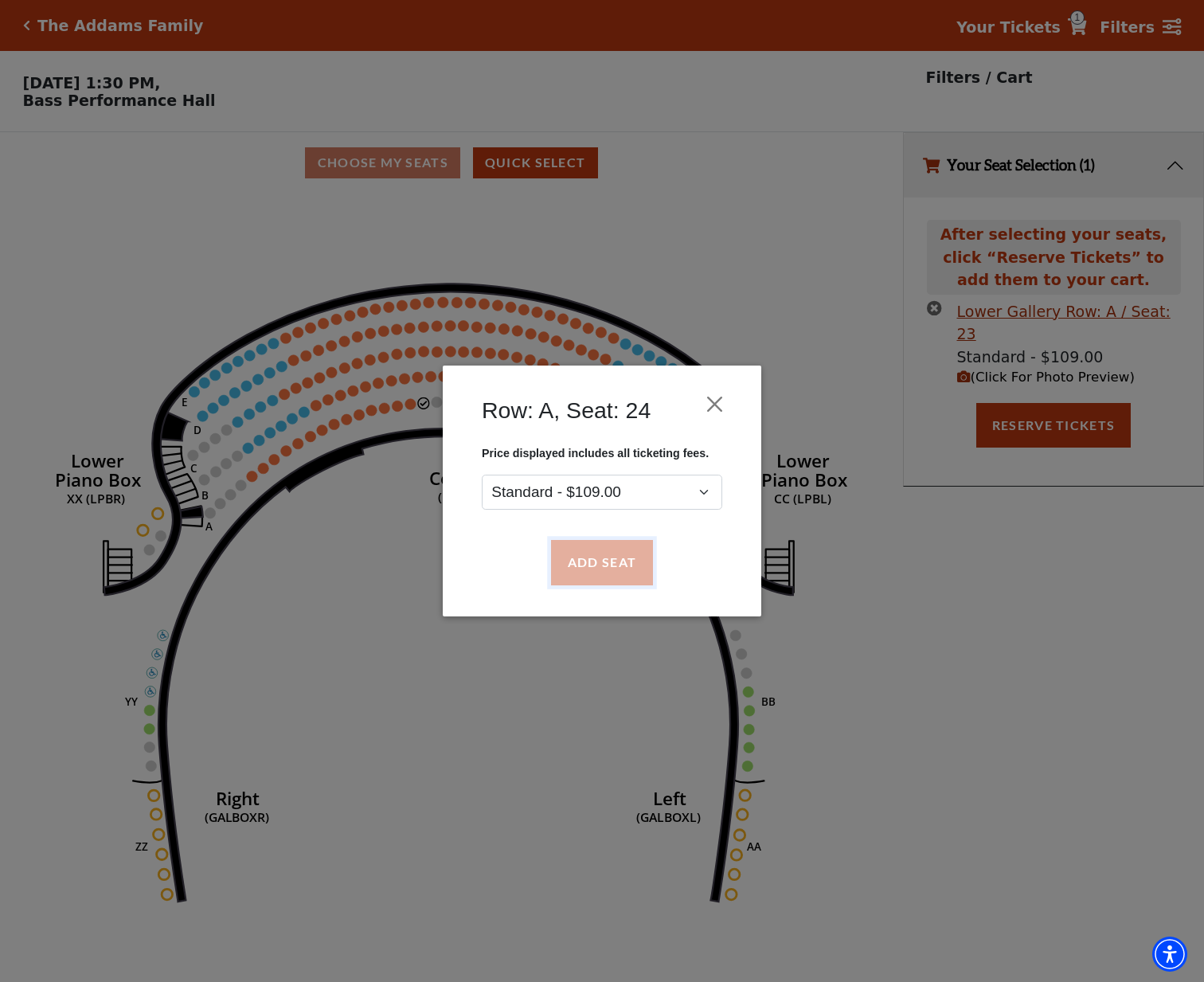
click at [580, 558] on button "Add Seat" at bounding box center [602, 563] width 102 height 45
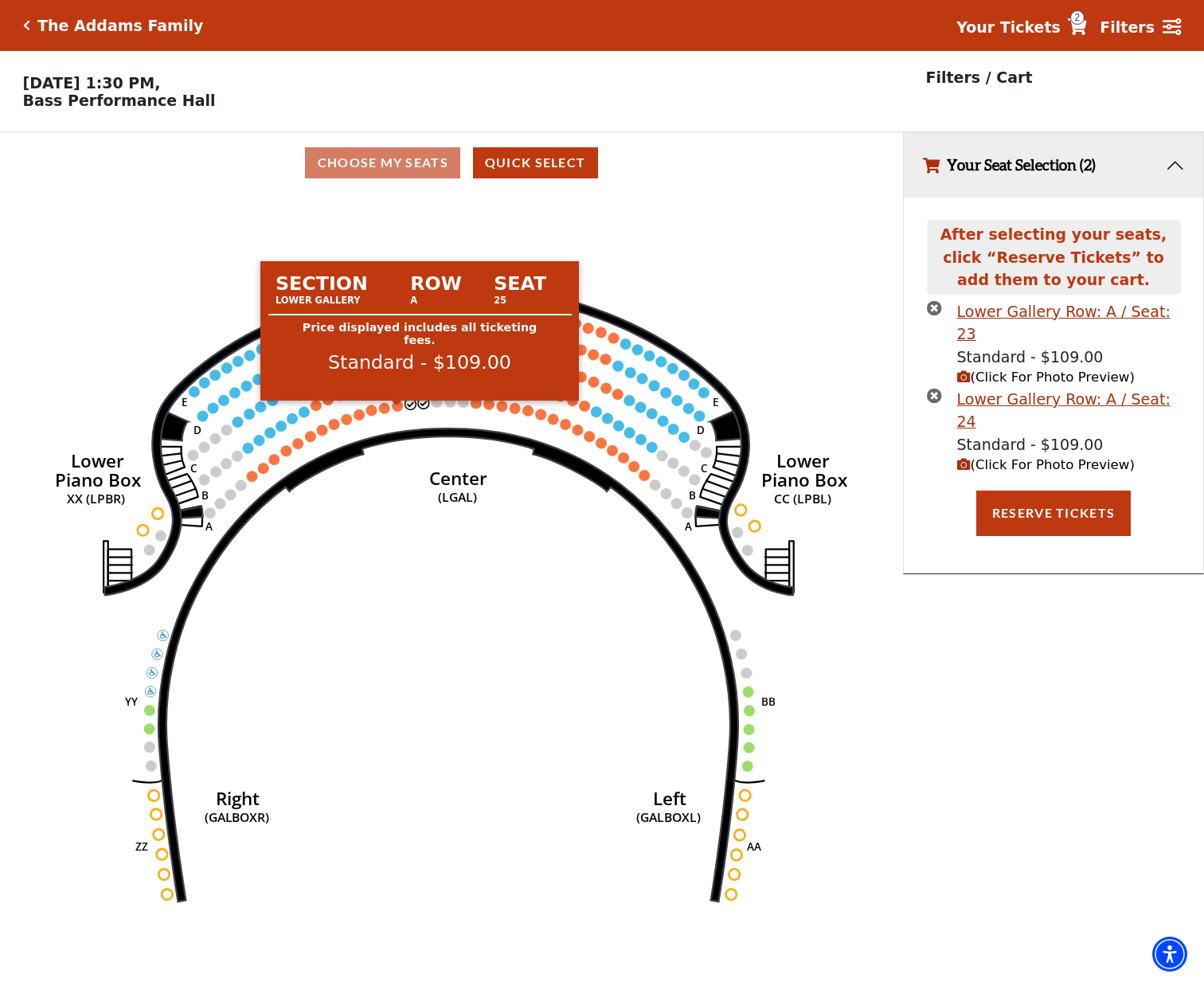
click at [399, 411] on circle at bounding box center [397, 406] width 11 height 11
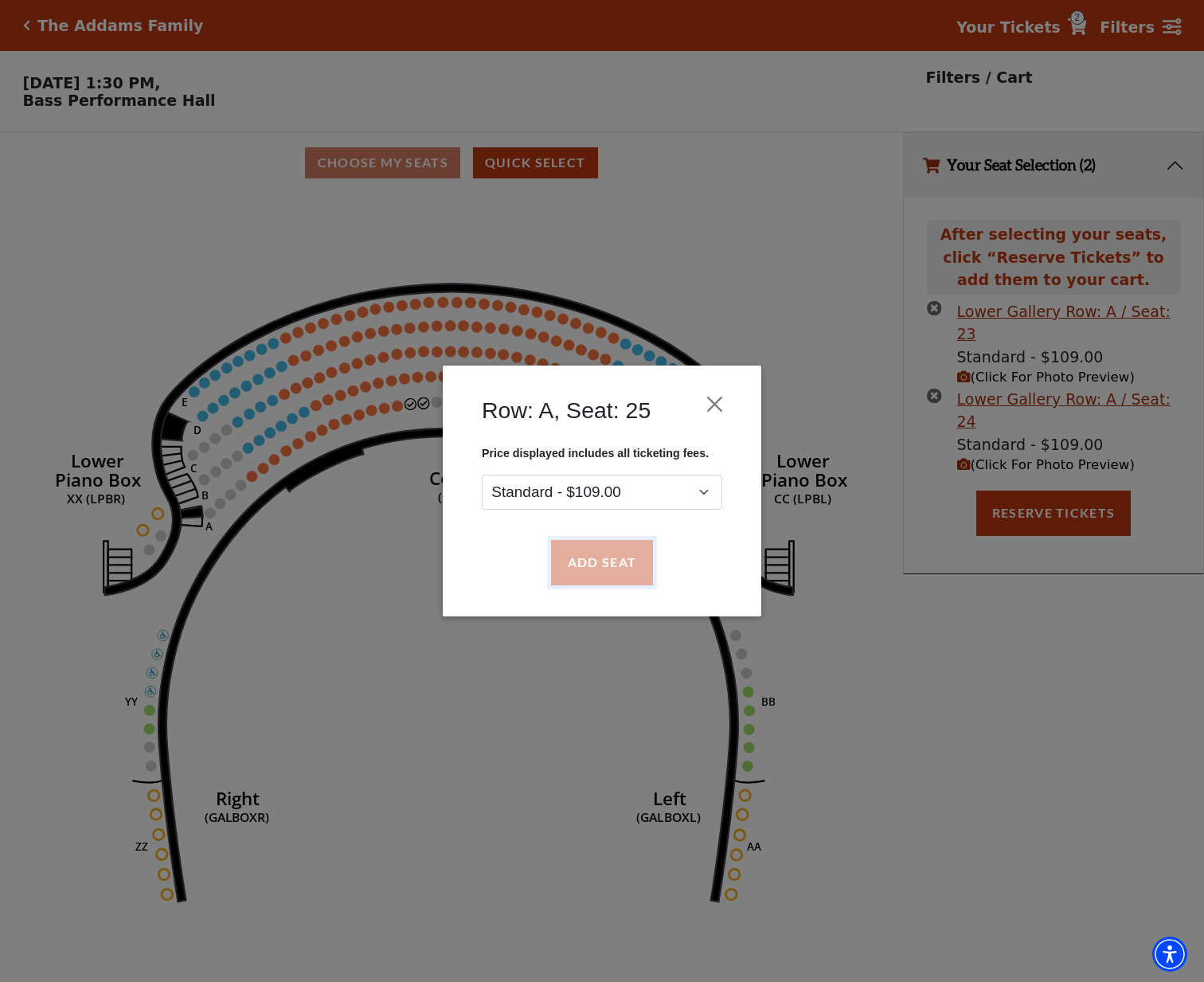
click at [579, 561] on button "Add Seat" at bounding box center [602, 563] width 102 height 45
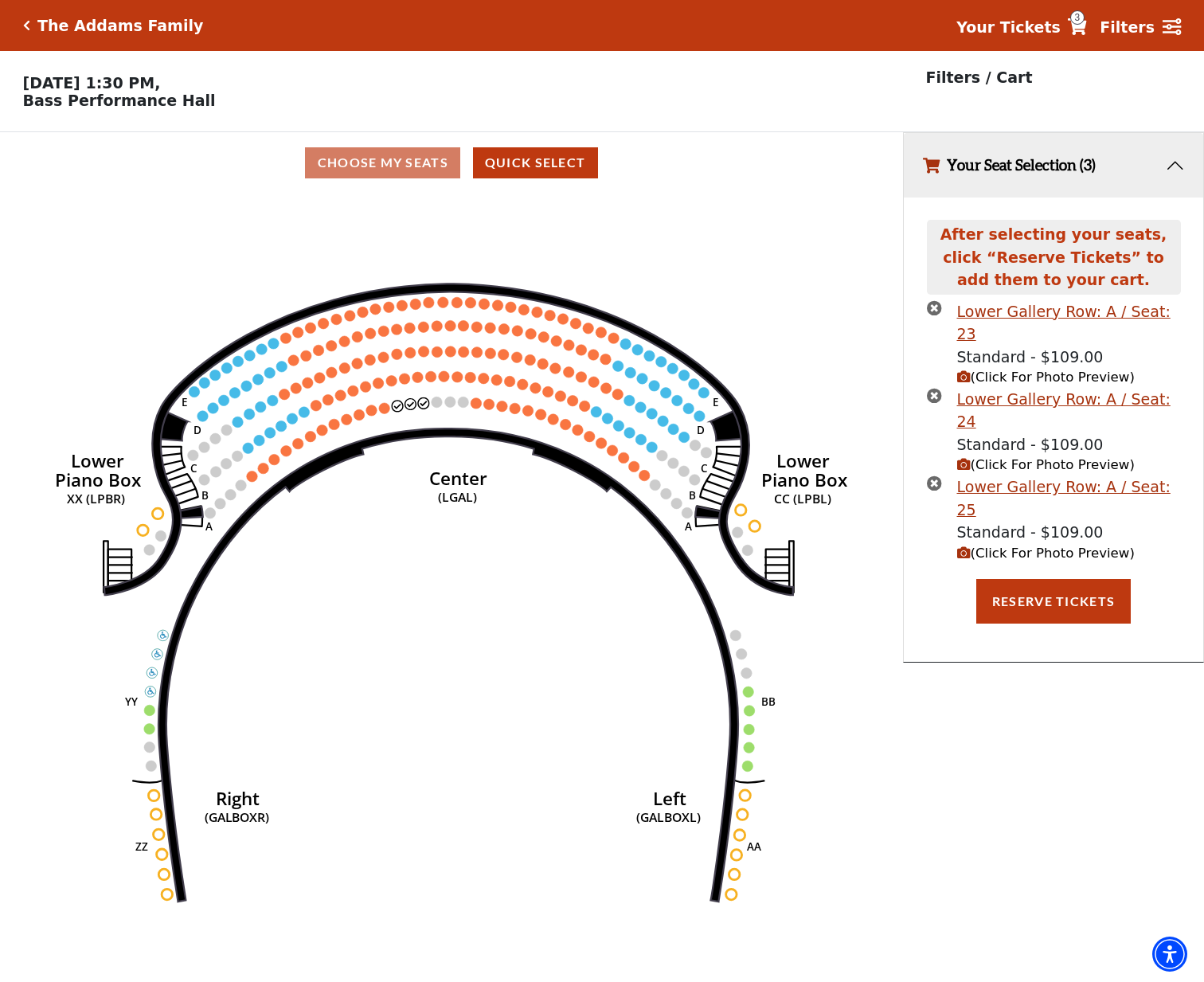
click at [385, 413] on circle at bounding box center [385, 408] width 11 height 11
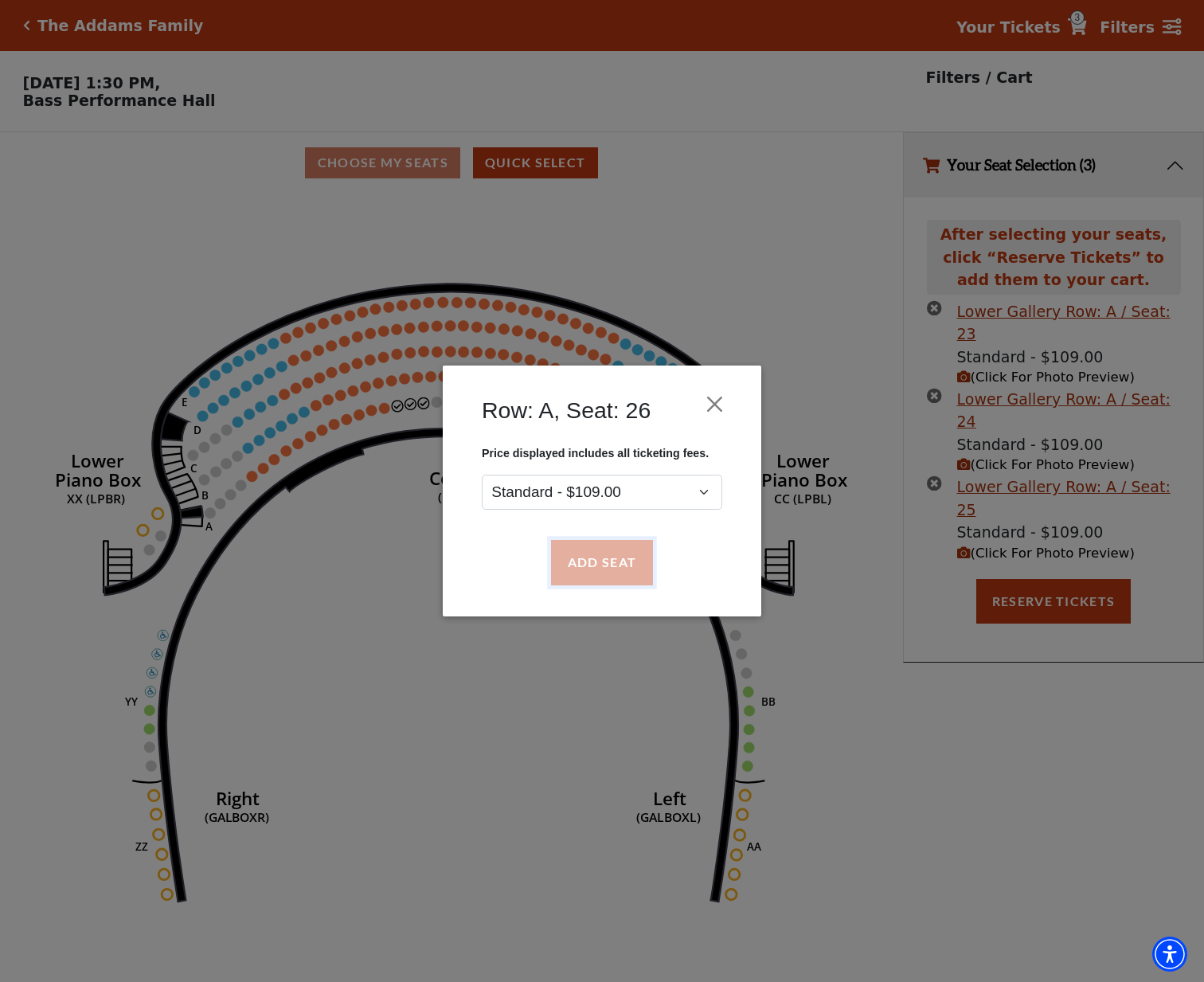
click at [621, 561] on button "Add Seat" at bounding box center [602, 563] width 102 height 45
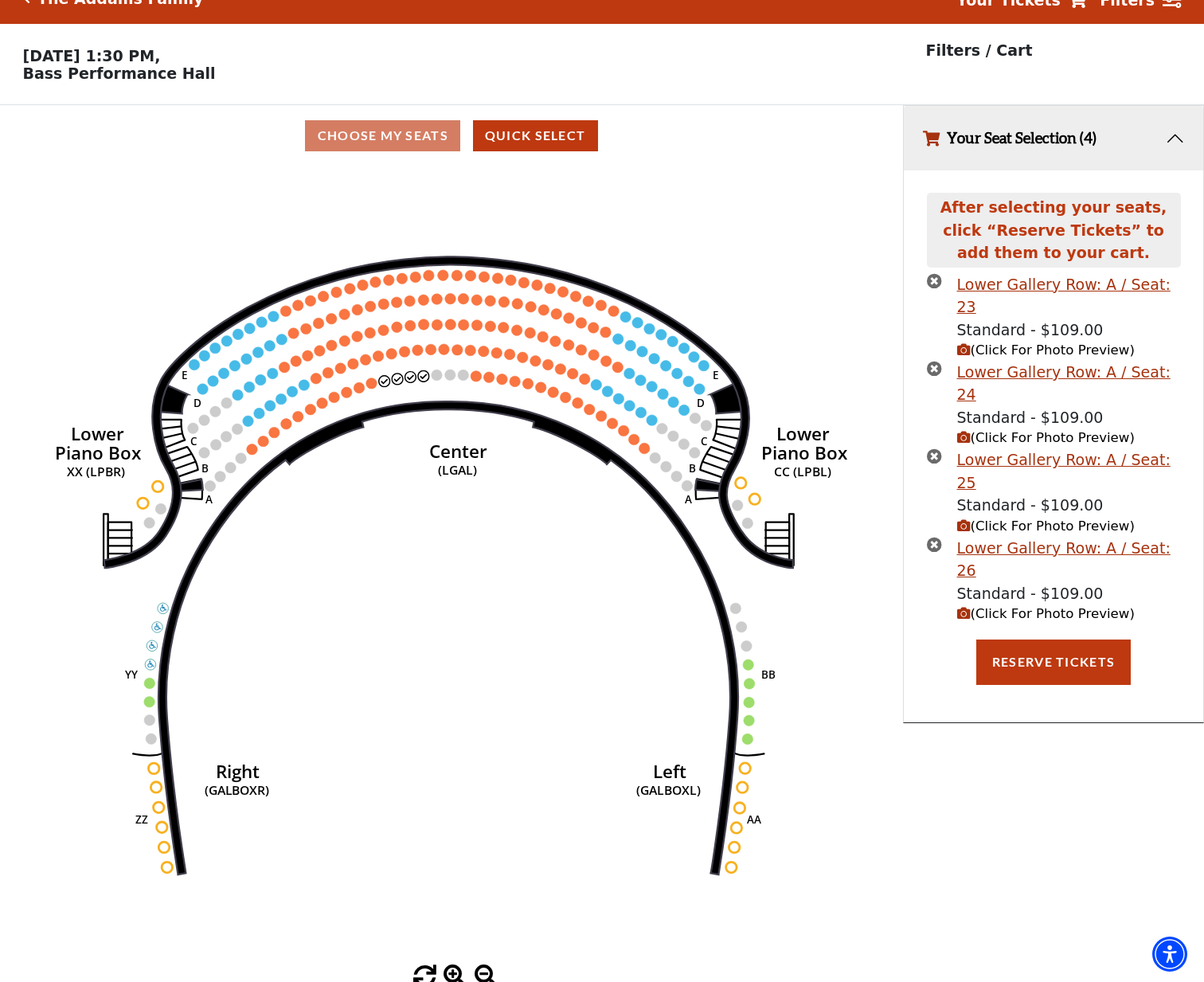
scroll to position [39, 0]
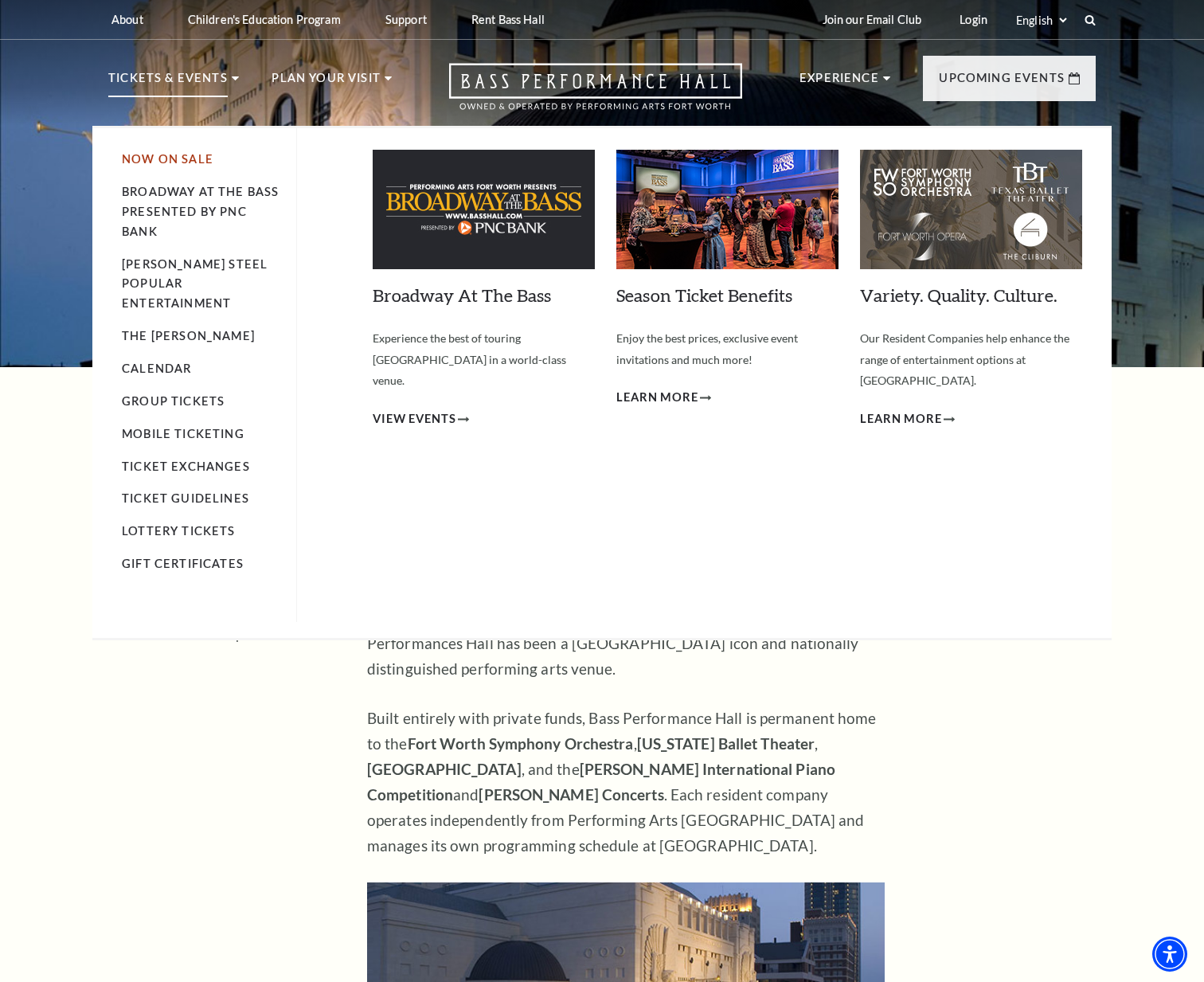
click at [181, 154] on link "Now On Sale" at bounding box center [168, 159] width 91 height 13
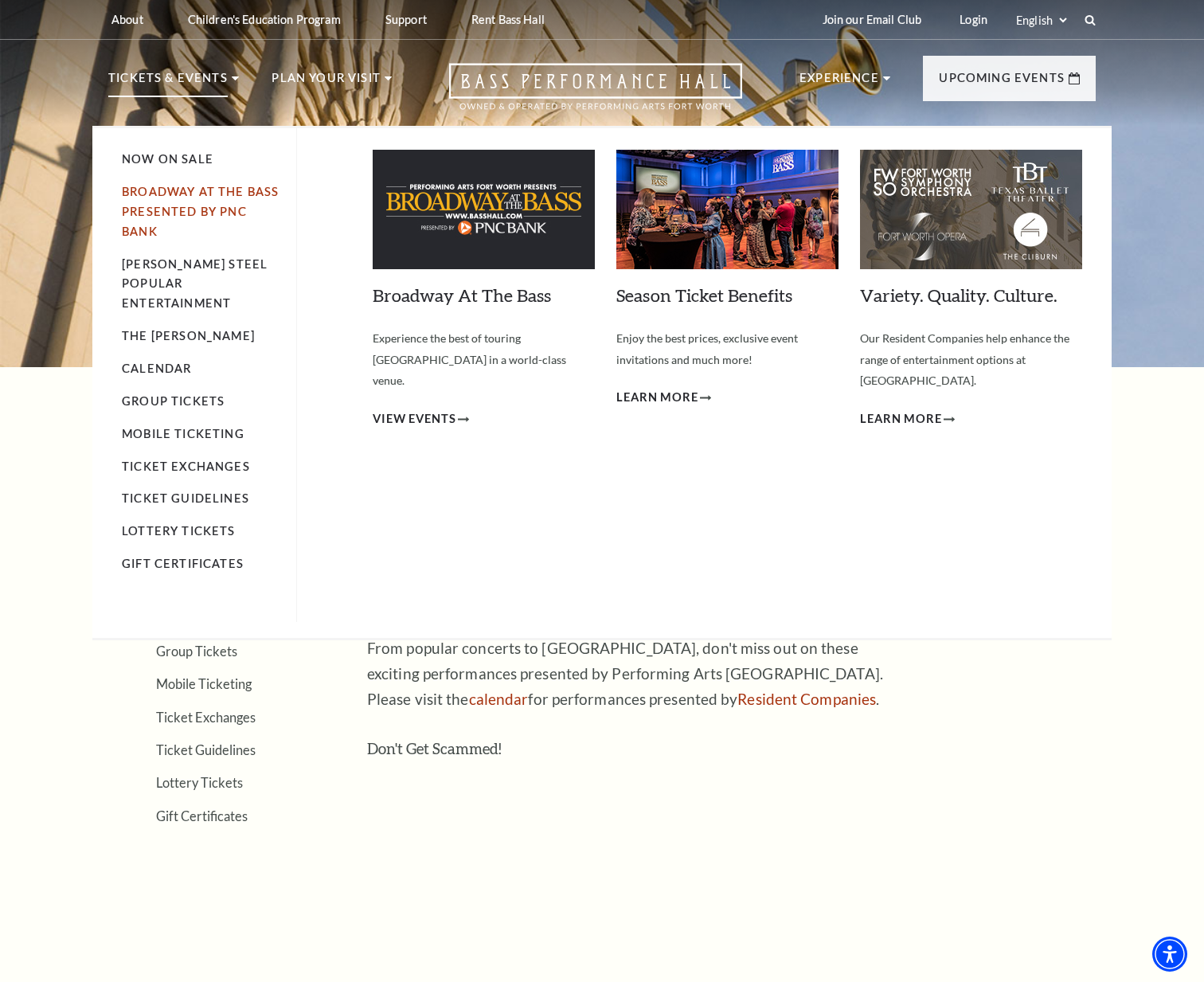
click at [186, 215] on link "Broadway At The Bass presented by PNC Bank" at bounding box center [200, 211] width 157 height 53
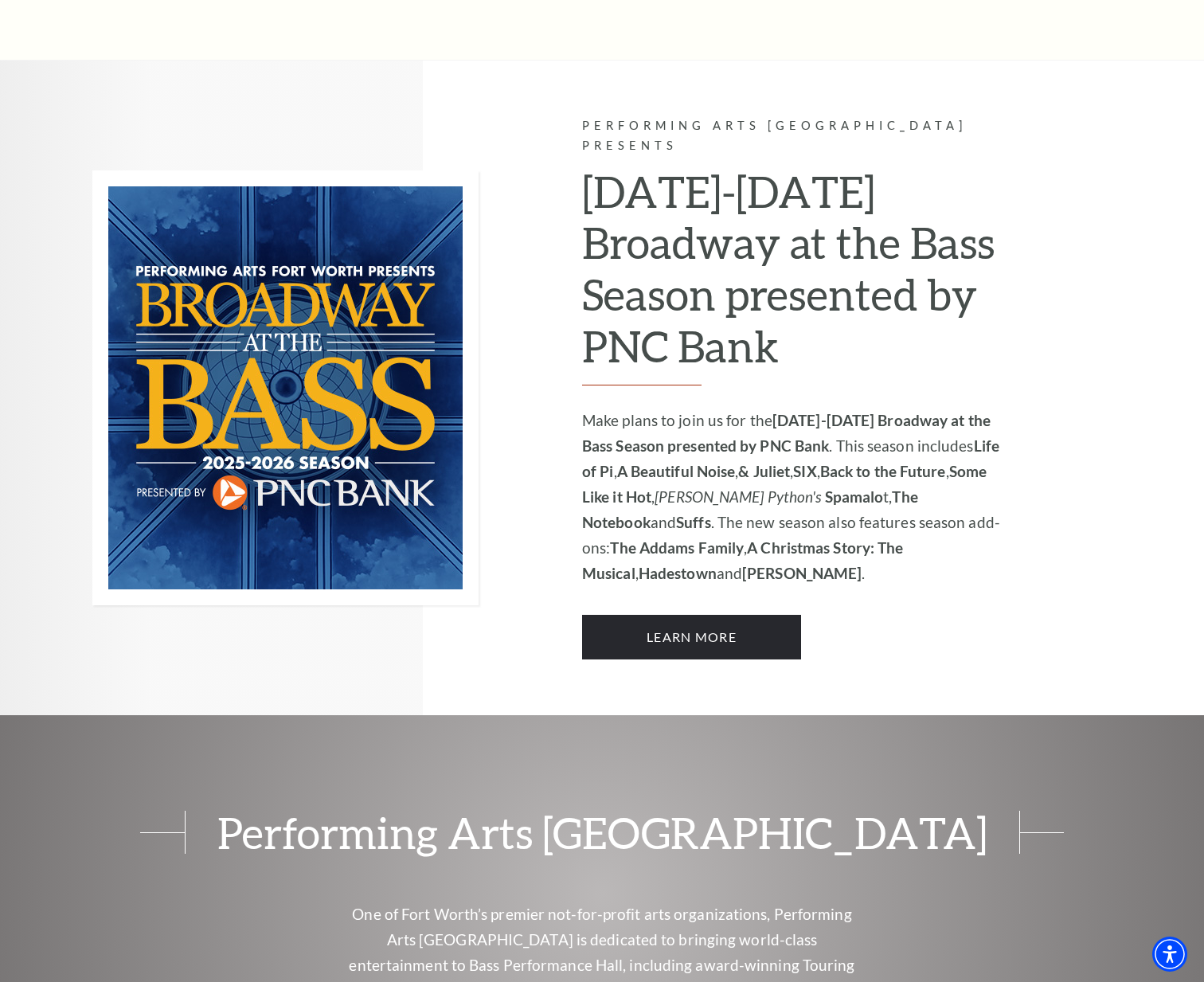
scroll to position [956, 0]
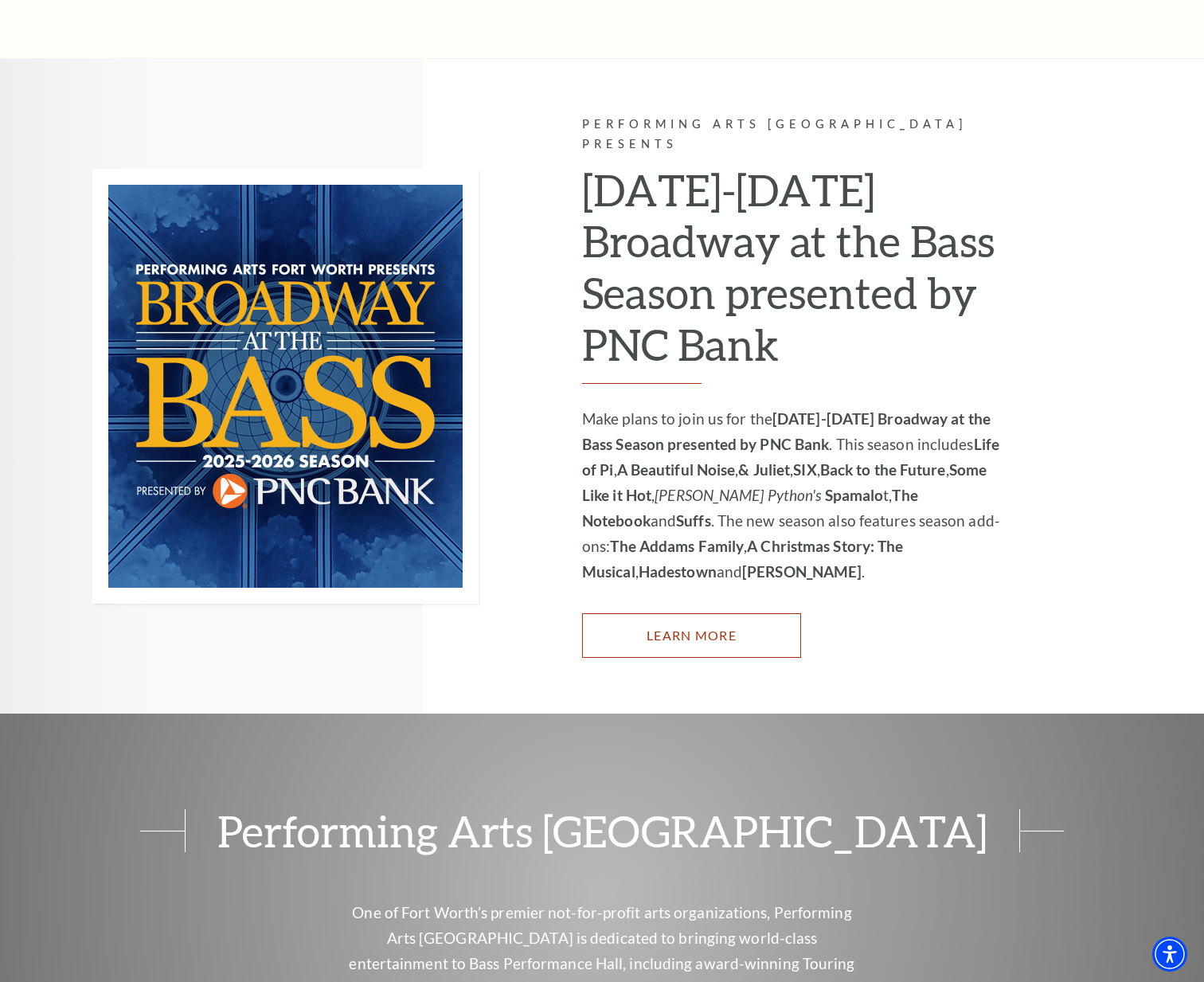
click at [663, 613] on link "Learn More" at bounding box center [691, 636] width 219 height 45
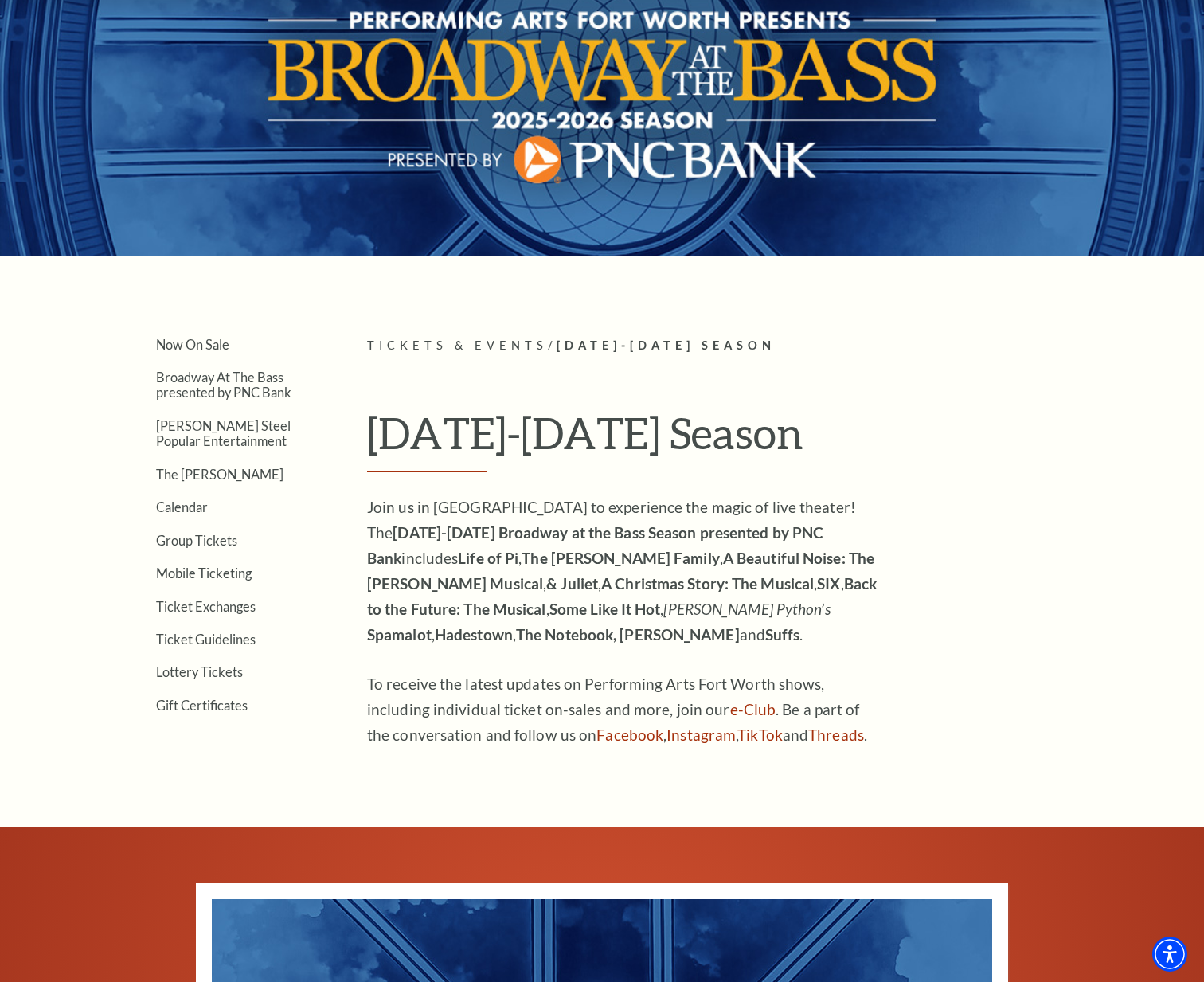
scroll to position [80, 0]
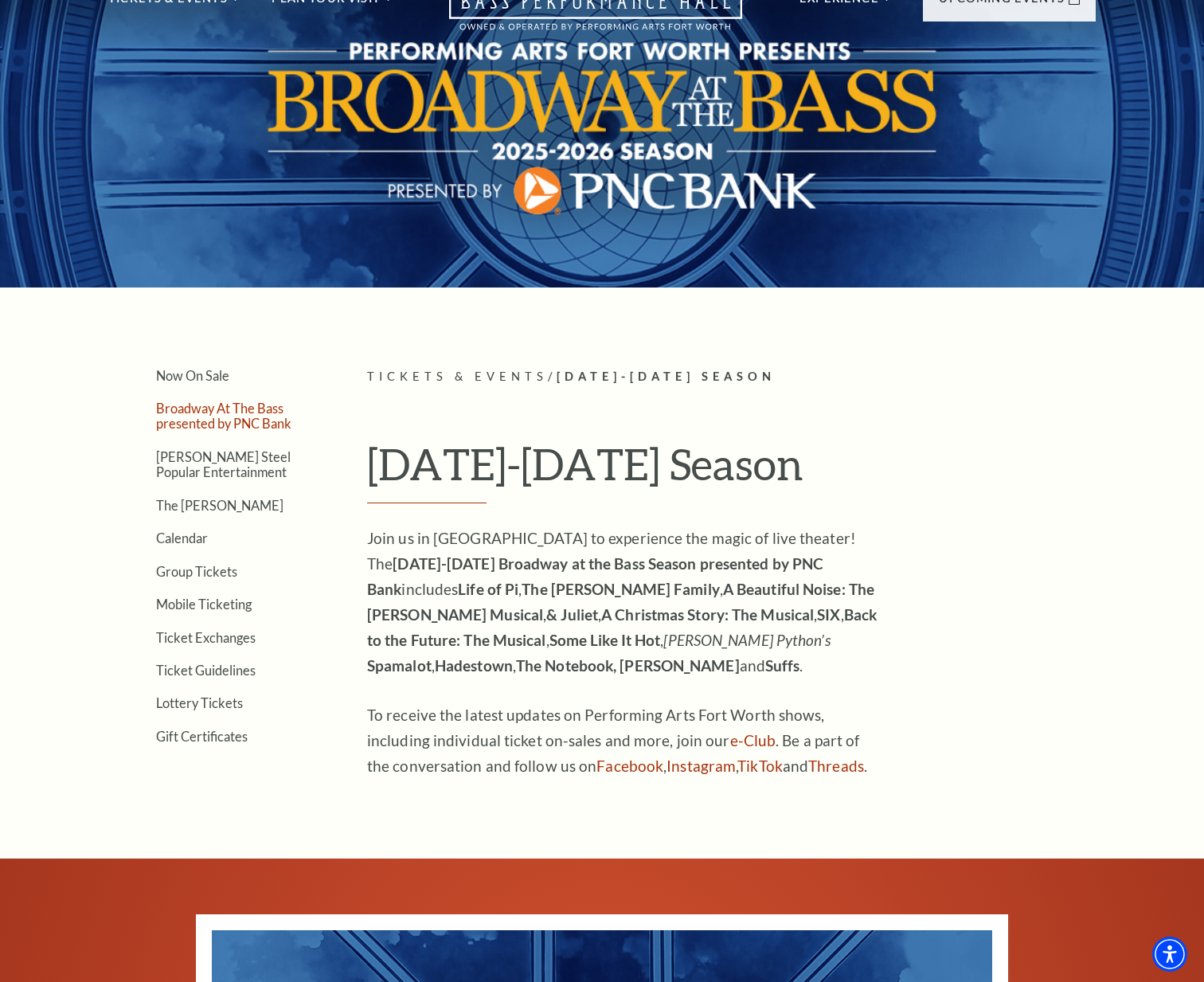
click at [203, 420] on link "Broadway At The Bass presented by PNC Bank" at bounding box center [223, 416] width 135 height 30
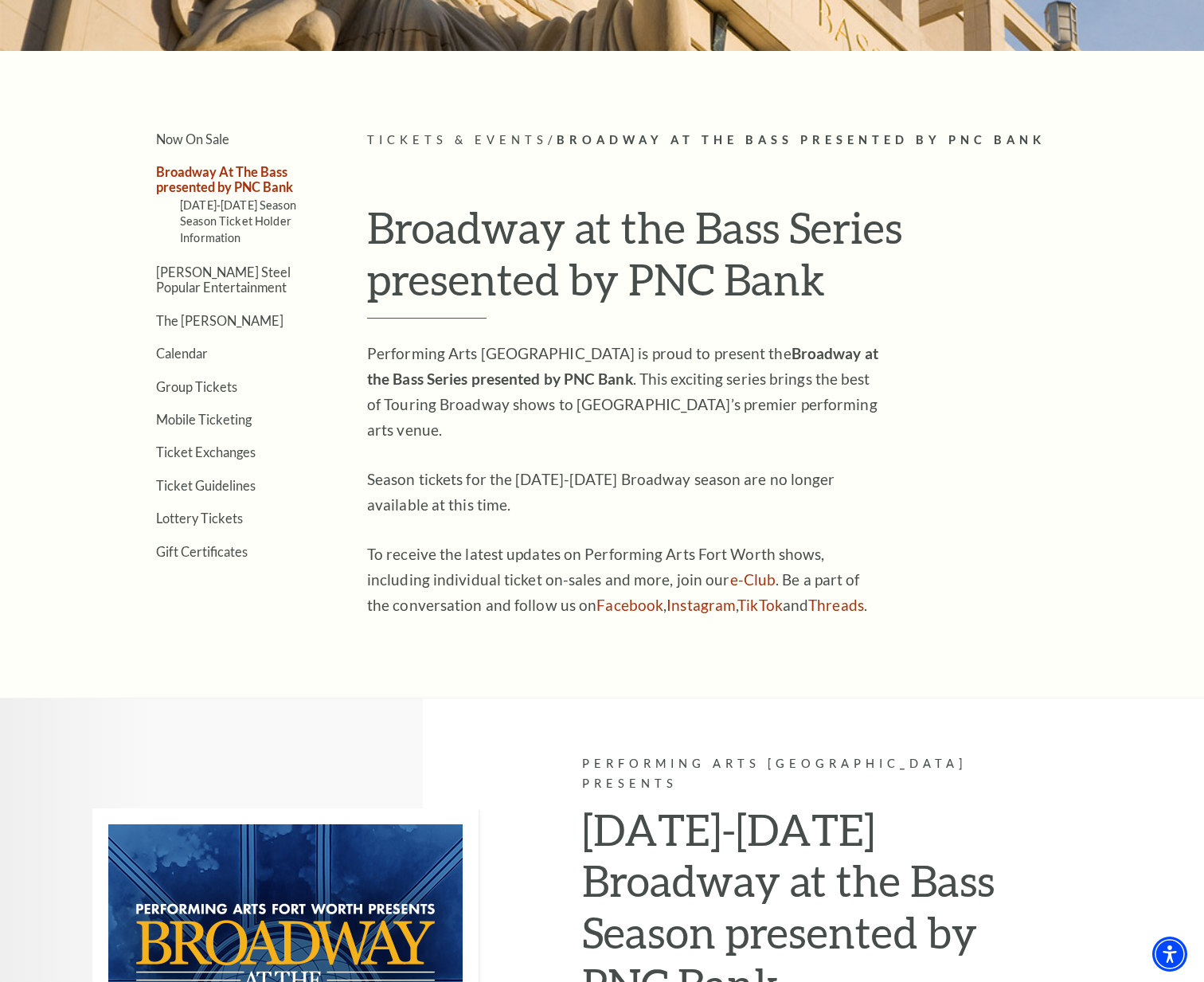
scroll to position [239, 0]
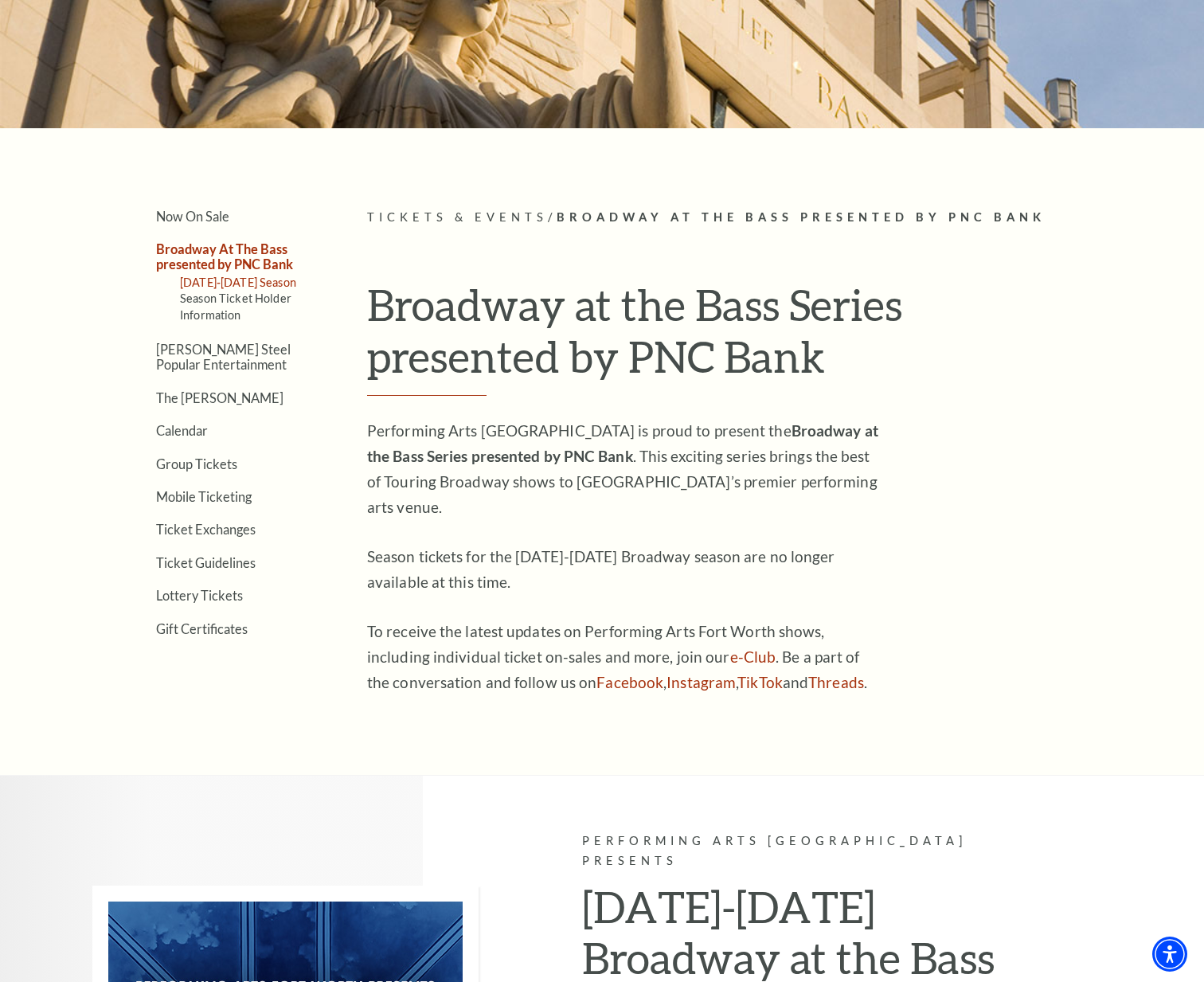
click at [217, 284] on link "[DATE]-[DATE] Season" at bounding box center [238, 282] width 117 height 13
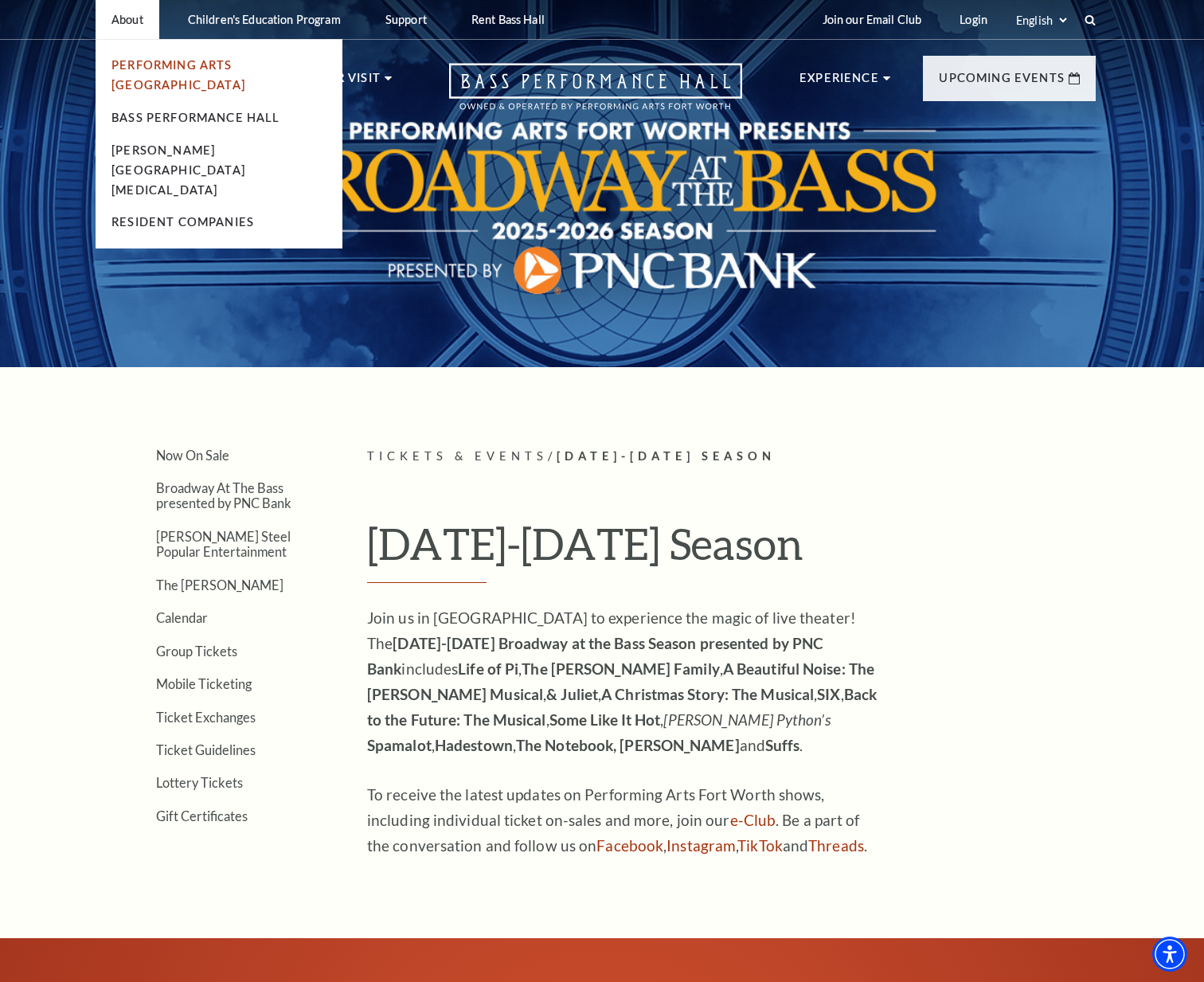
click at [175, 68] on link "Performing Arts [GEOGRAPHIC_DATA]" at bounding box center [178, 74] width 134 height 33
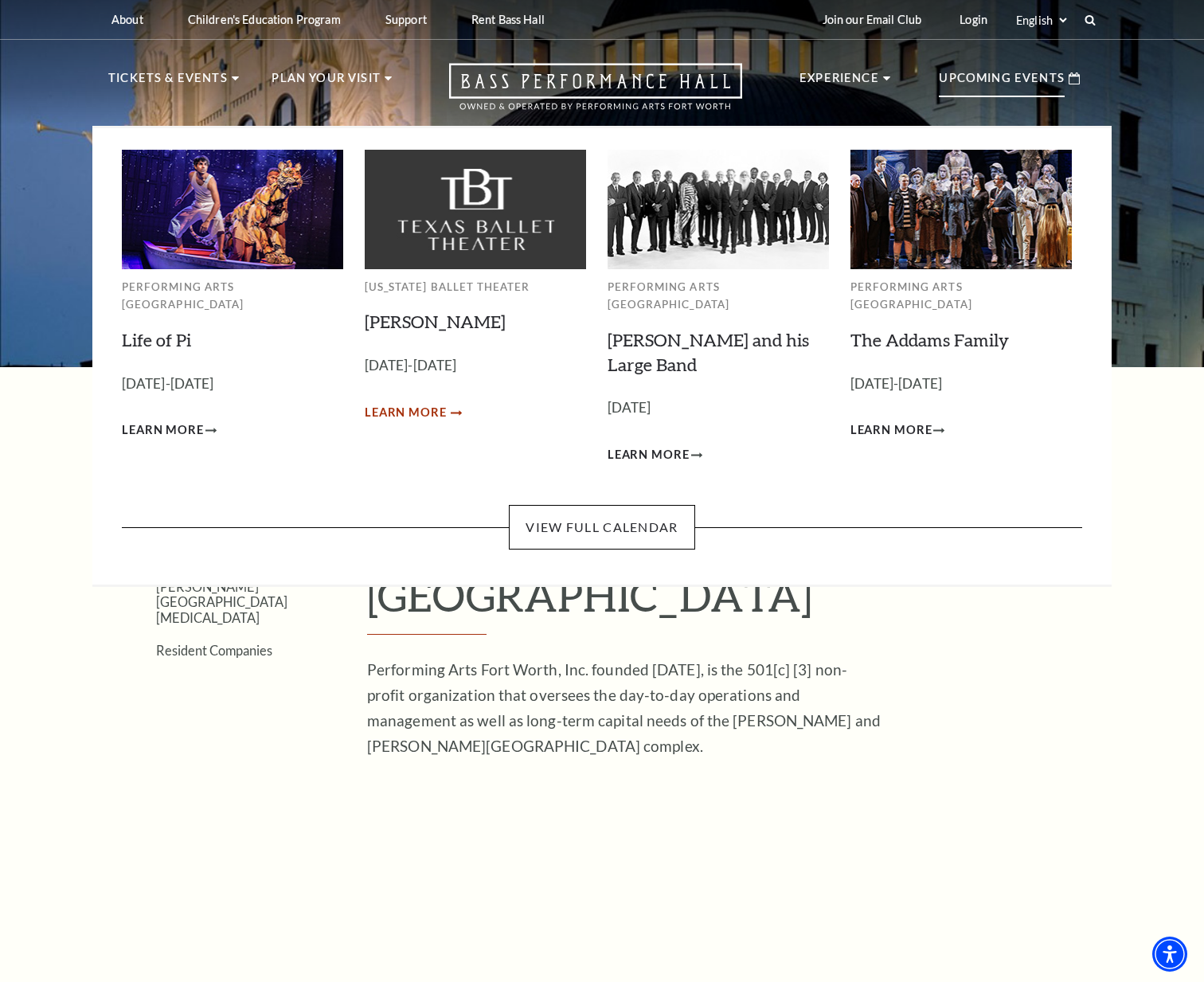
click at [411, 413] on span "Learn More" at bounding box center [405, 413] width 82 height 20
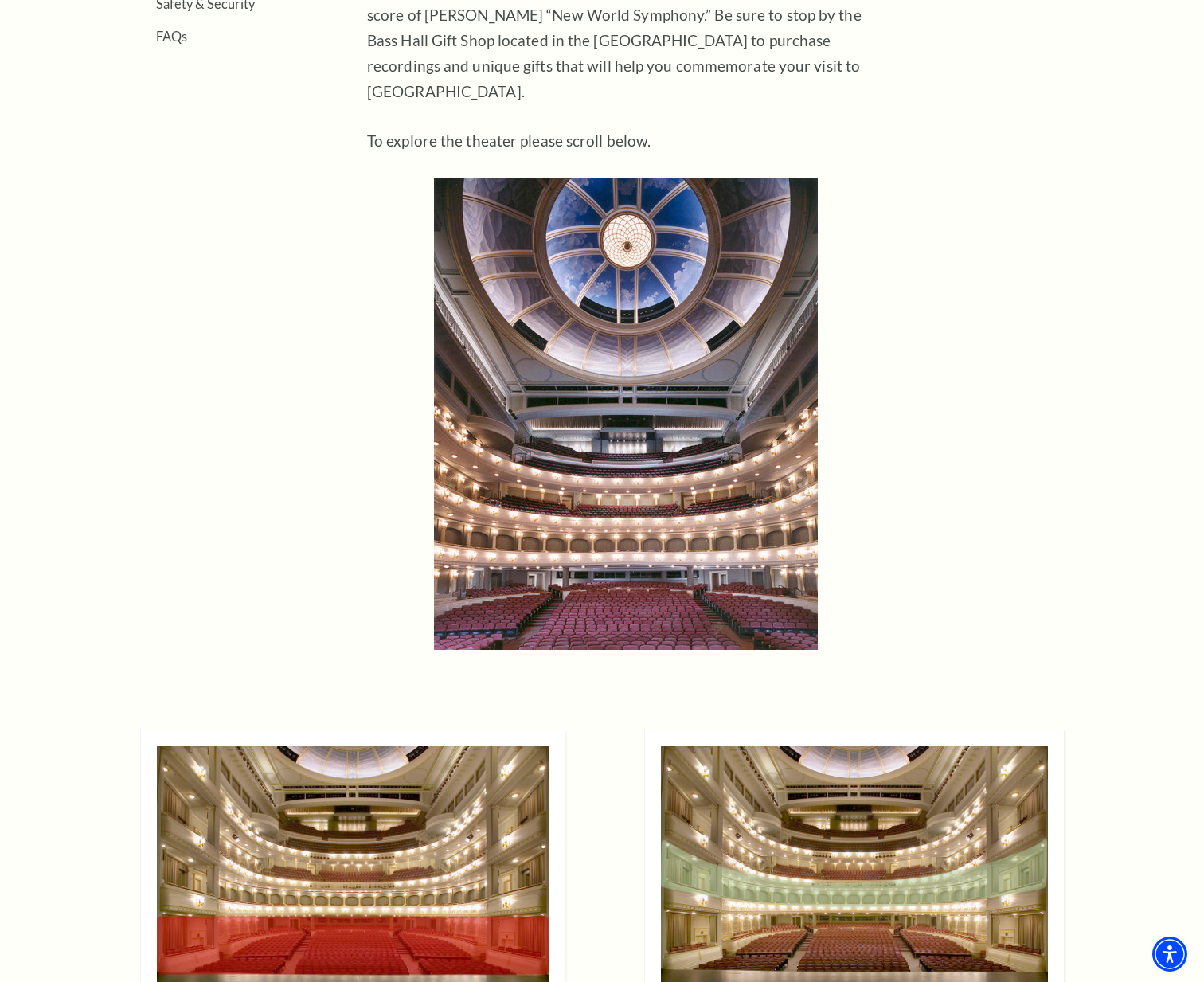
scroll to position [398, 0]
